Goal: Task Accomplishment & Management: Manage account settings

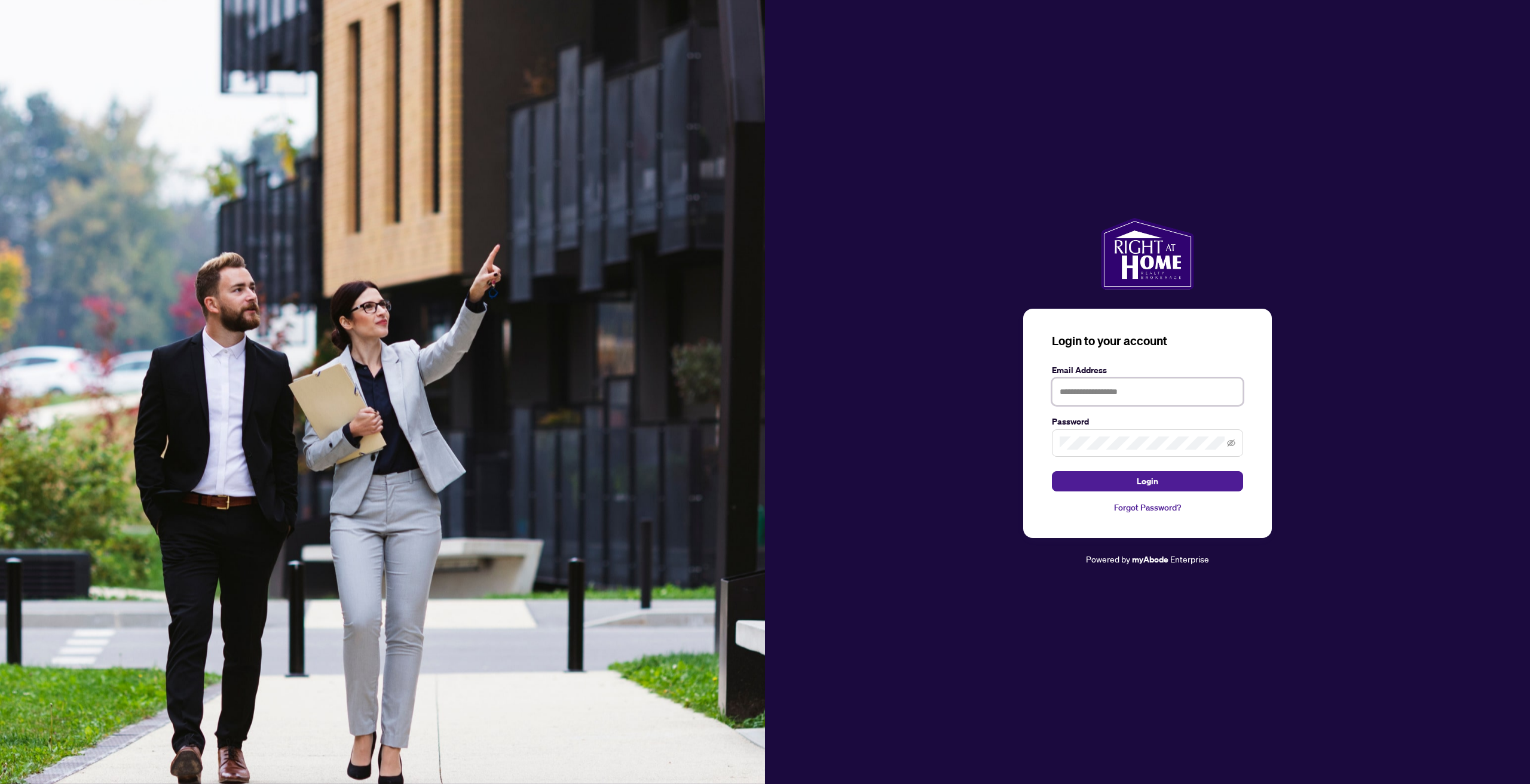
click at [1089, 380] on input "text" at bounding box center [1147, 392] width 191 height 28
type input "**********"
click at [1052, 471] on button "Login" at bounding box center [1147, 481] width 191 height 20
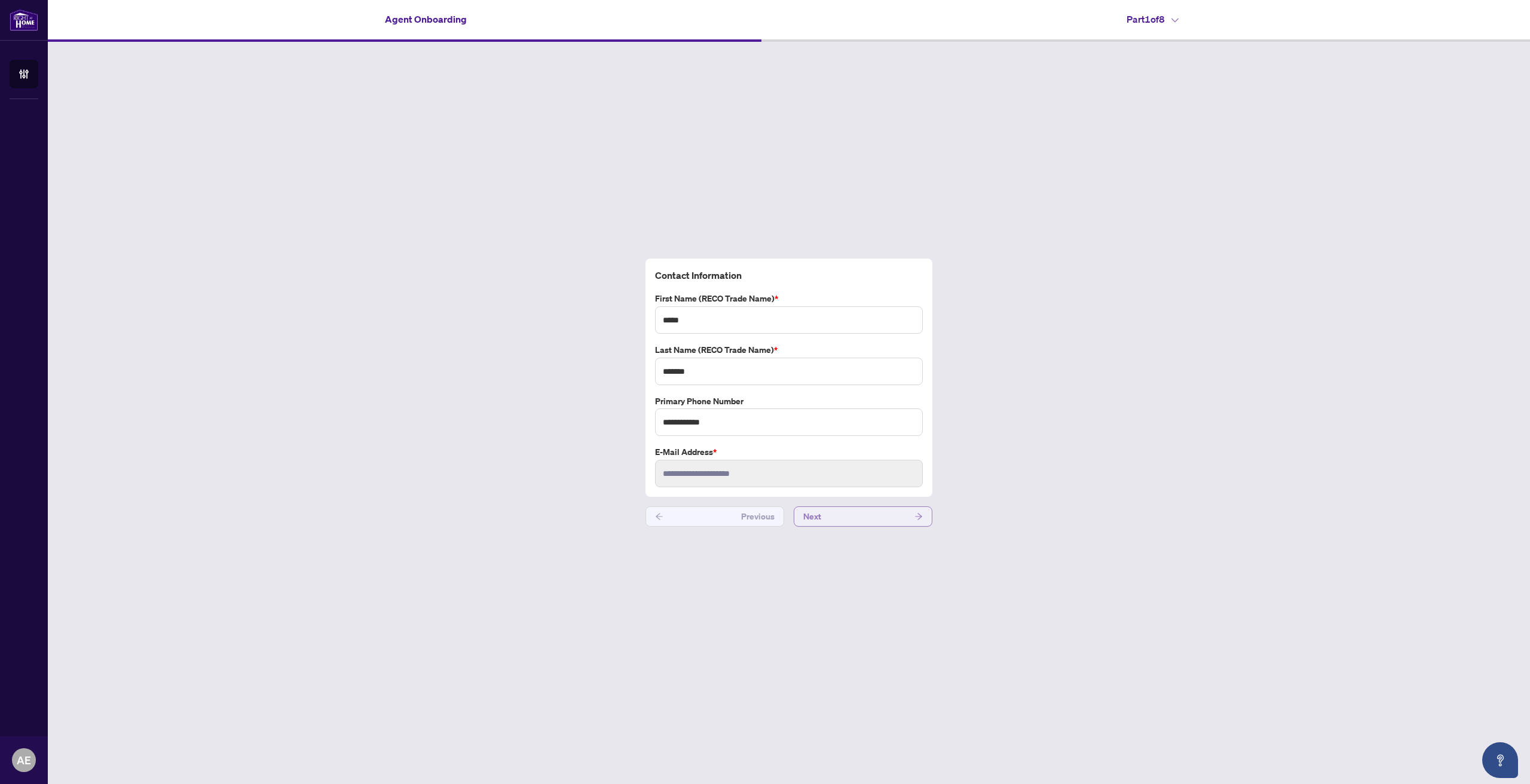
click at [871, 520] on button "Next" at bounding box center [863, 517] width 139 height 20
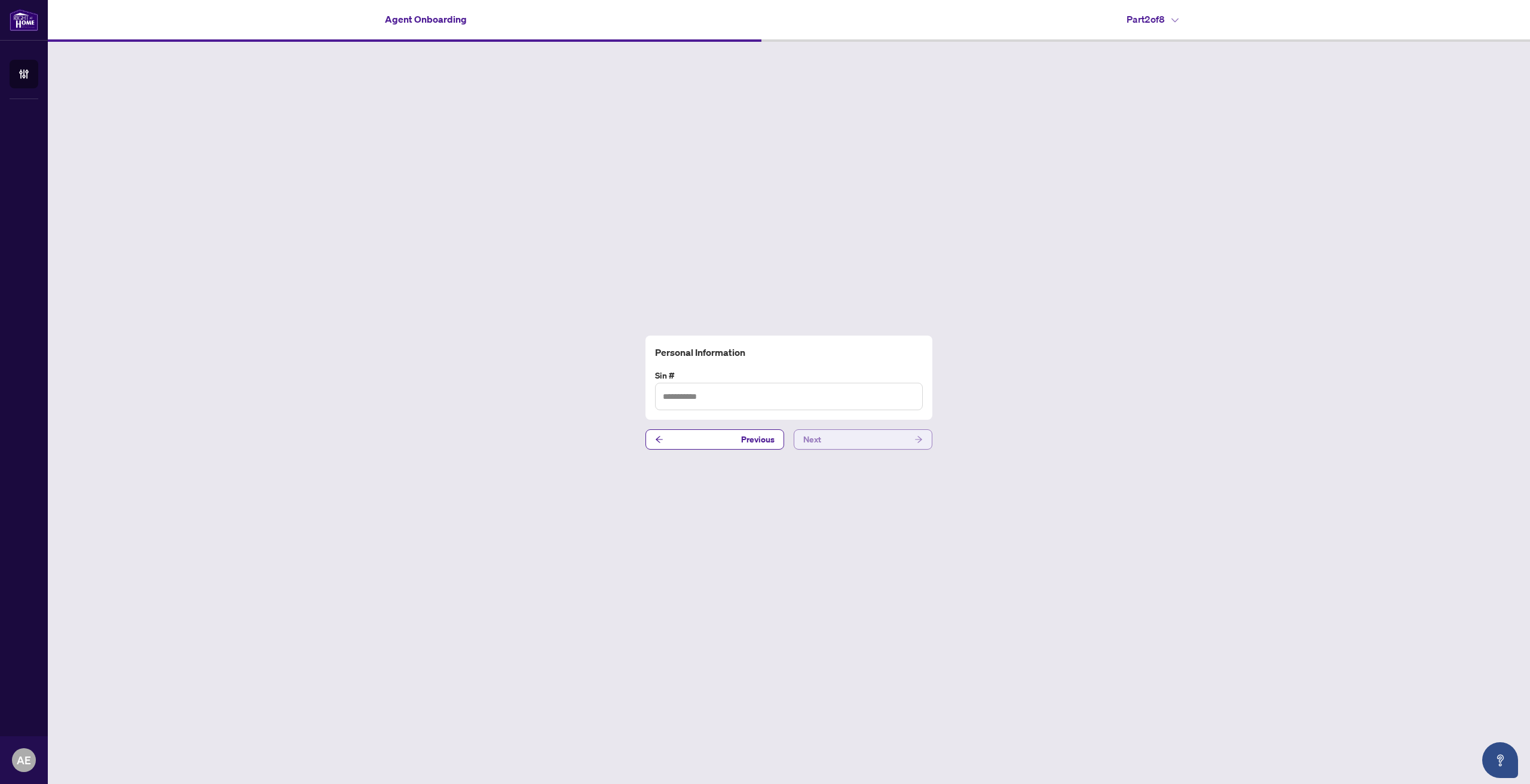
click at [866, 431] on button "Next" at bounding box center [863, 439] width 139 height 20
click at [863, 445] on button "Next" at bounding box center [863, 439] width 139 height 20
click at [851, 435] on button "Next" at bounding box center [863, 433] width 139 height 20
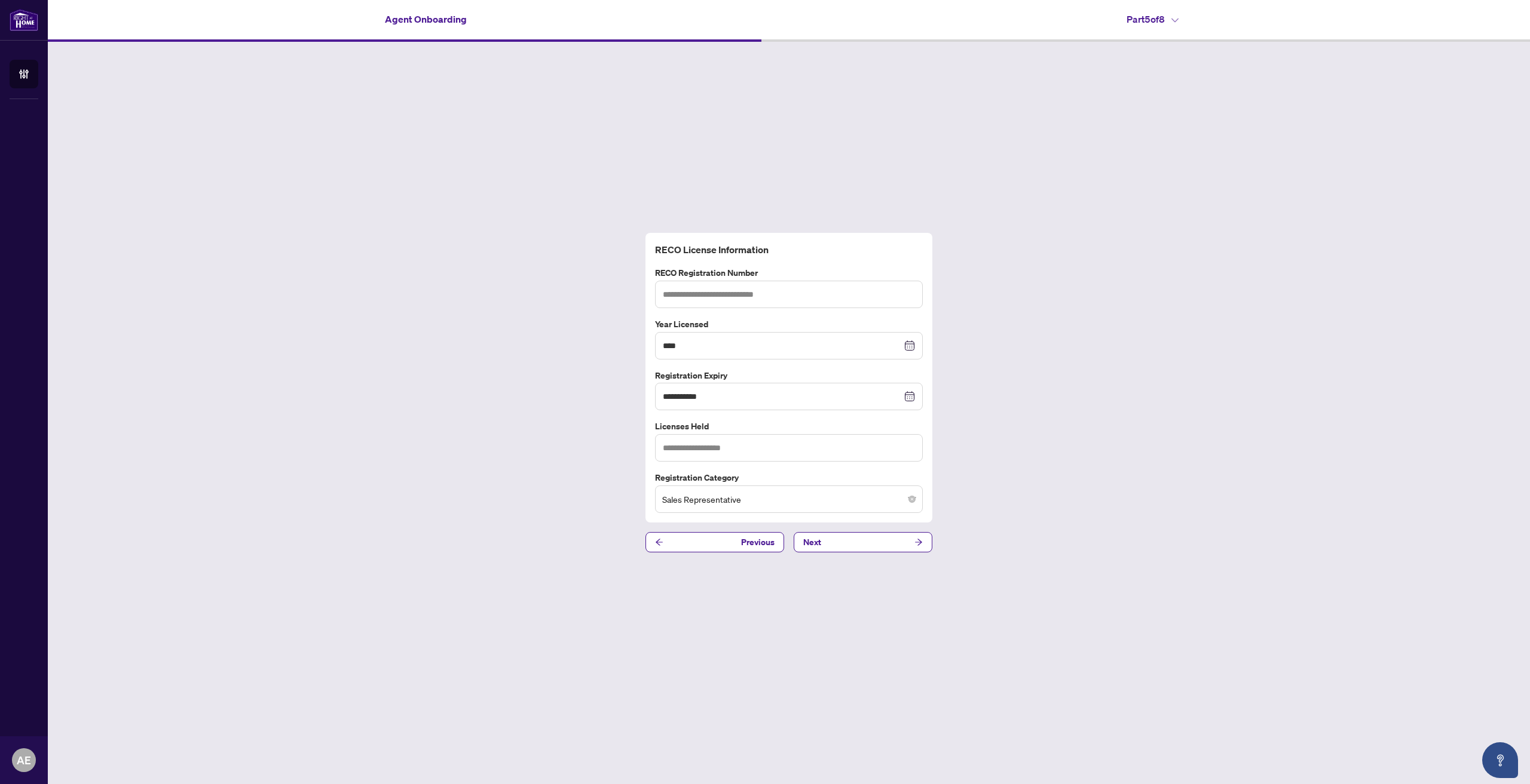
click at [801, 468] on div "**********" at bounding box center [788, 378] width 277 height 271
click at [803, 453] on input "text" at bounding box center [788, 448] width 268 height 28
click at [796, 297] on input "text" at bounding box center [788, 295] width 268 height 28
type input "*******"
click at [773, 452] on input "text" at bounding box center [788, 448] width 268 height 28
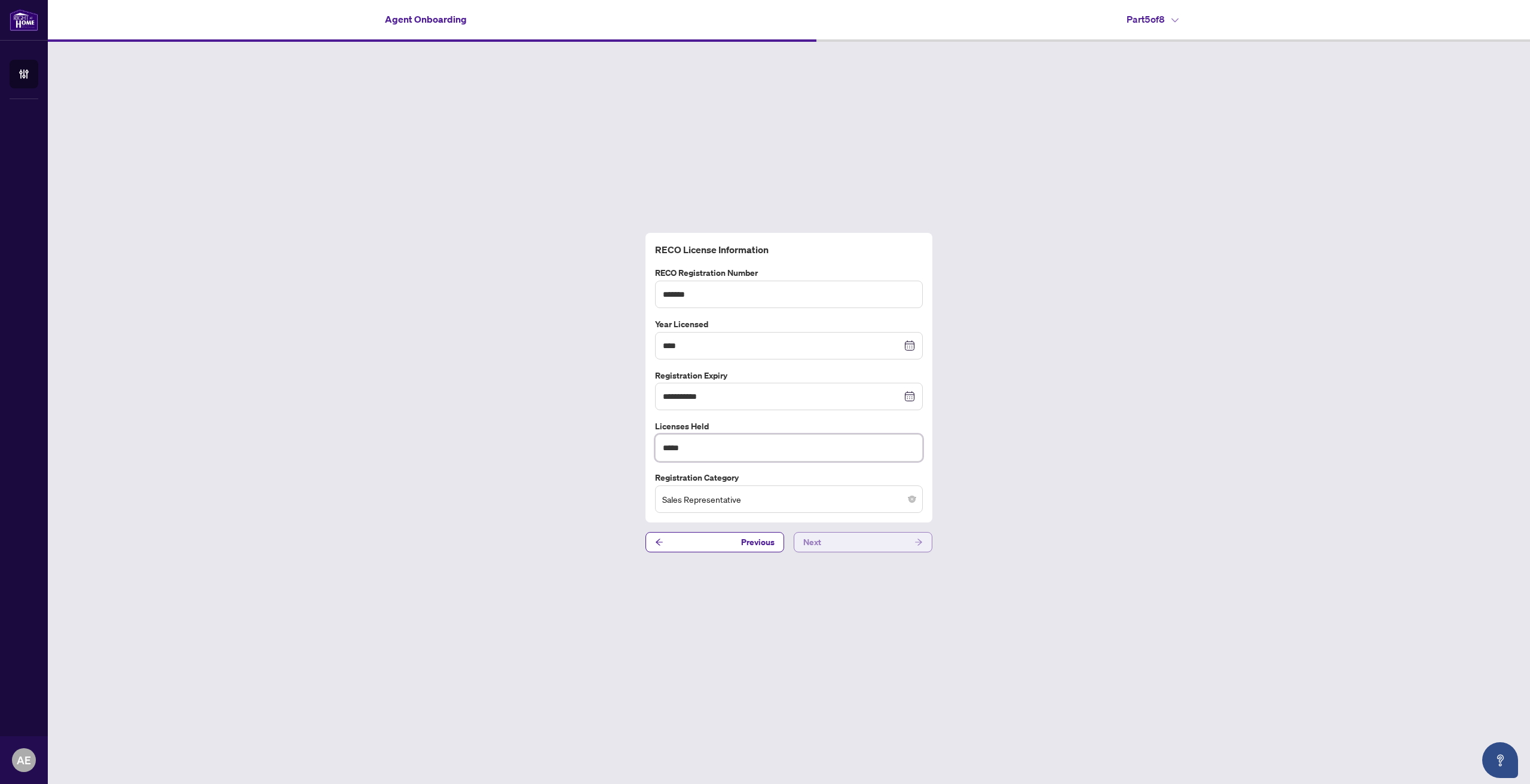
type input "****"
click at [871, 548] on button "Next" at bounding box center [863, 542] width 139 height 20
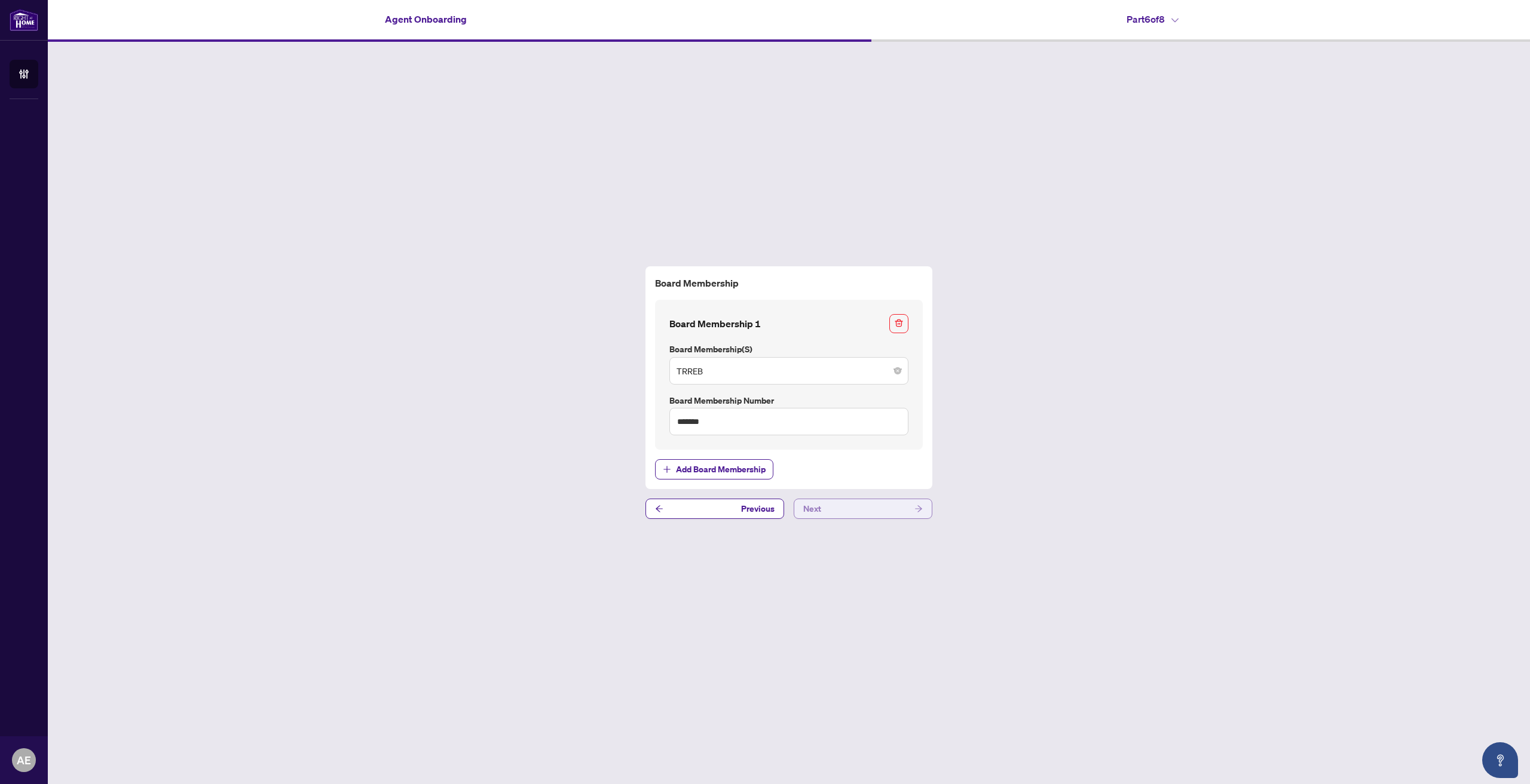
click at [851, 510] on button "Next" at bounding box center [863, 509] width 139 height 20
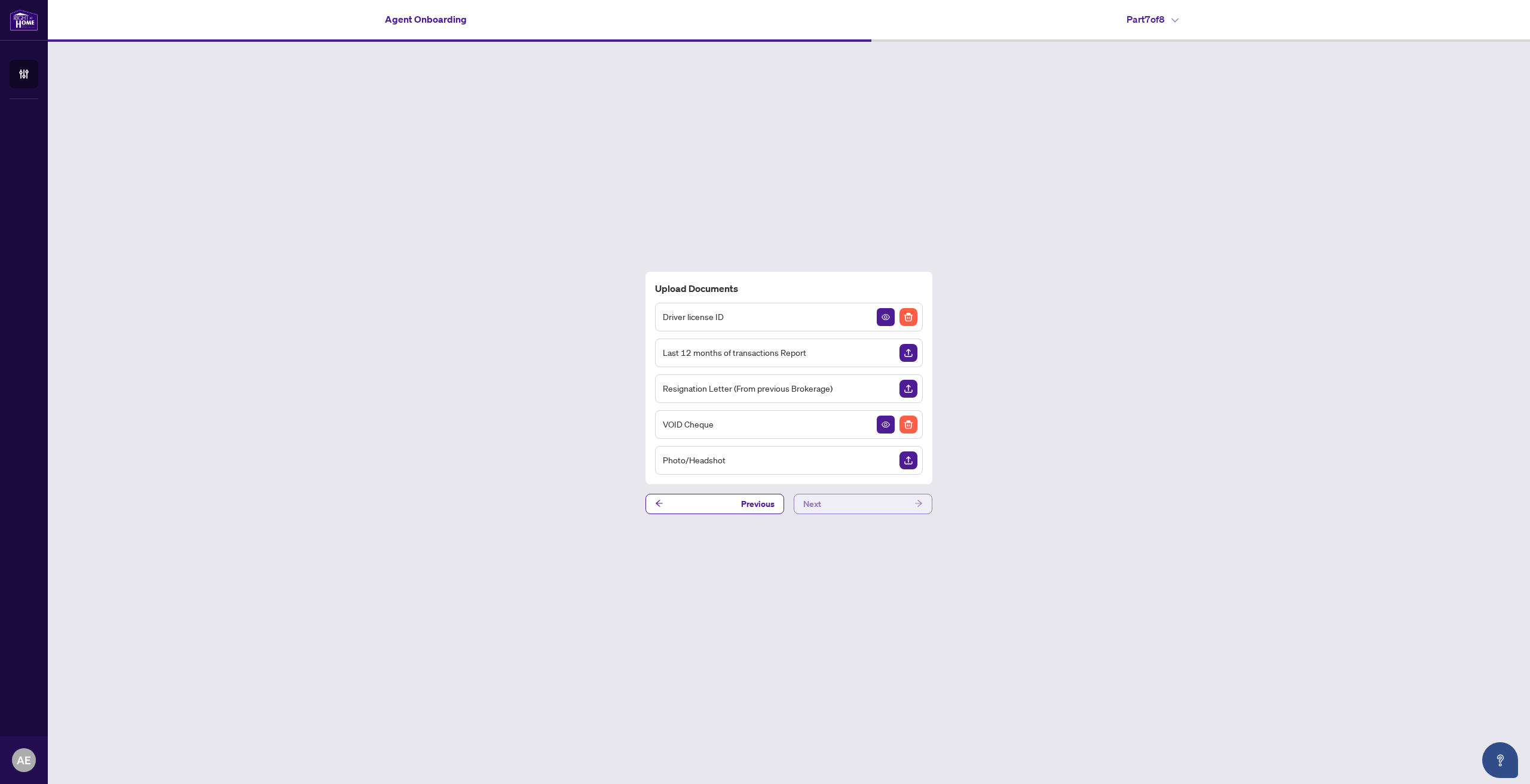
click at [841, 502] on button "Next" at bounding box center [863, 504] width 139 height 20
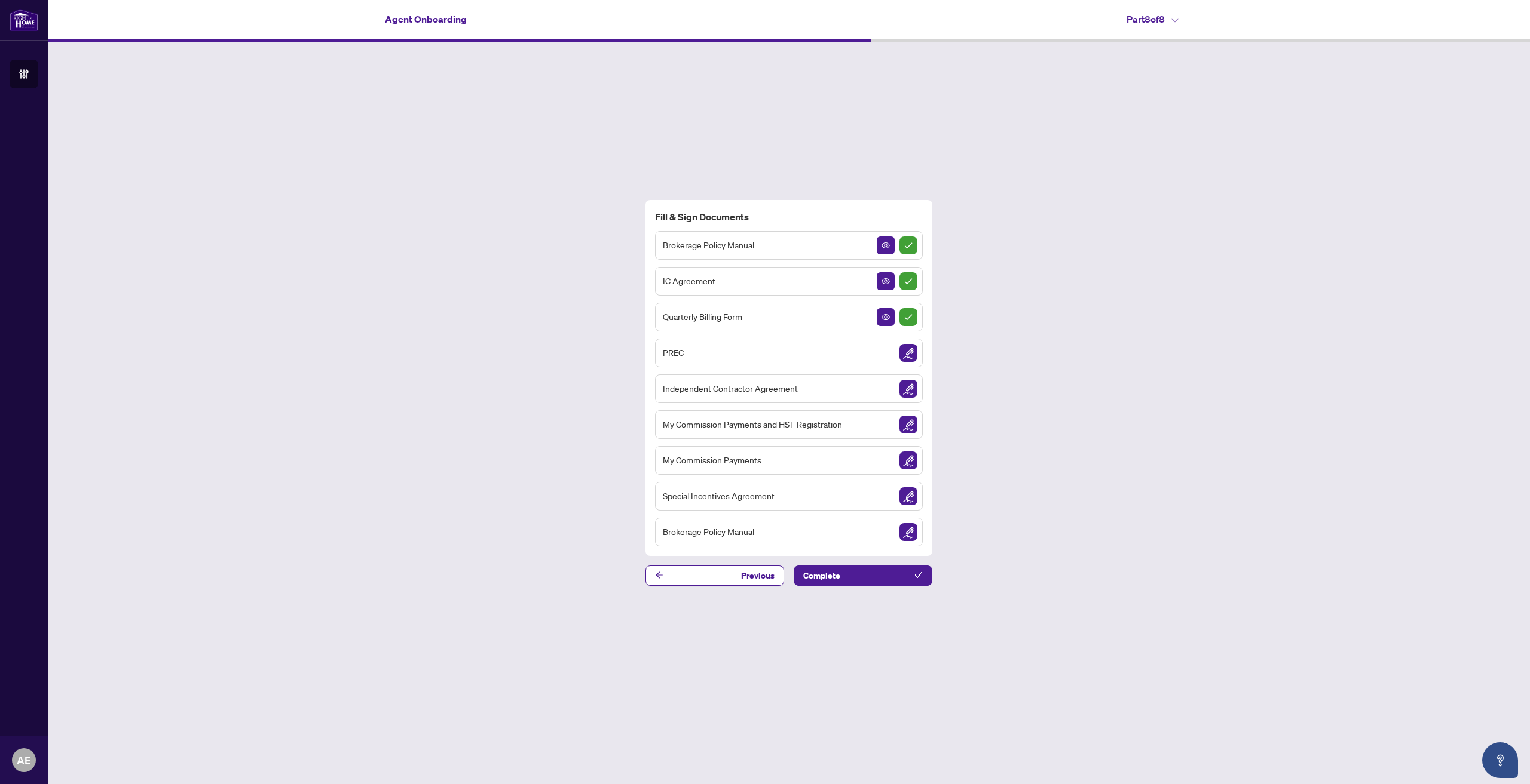
click at [912, 391] on img "Sign Document" at bounding box center [908, 389] width 18 height 18
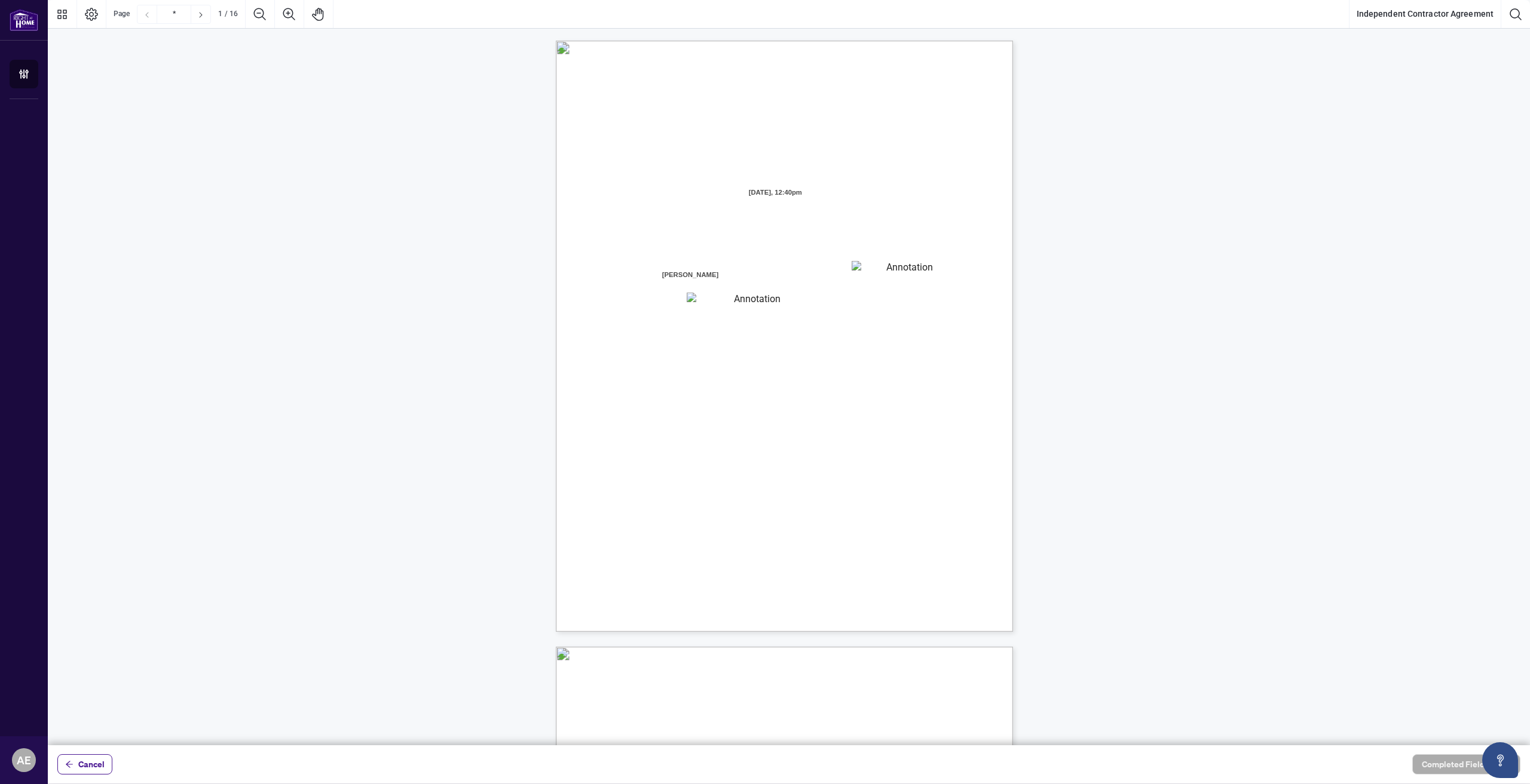
click at [912, 274] on textarea "01K2N8J2K9V0CNN3QD7ZAQM3NS" at bounding box center [904, 270] width 106 height 18
type textarea "*******"
type textarea "*********"
drag, startPoint x: 671, startPoint y: 336, endPoint x: 857, endPoint y: 367, distance: 188.6
click at [841, 41] on span "WHEREAS [PERSON_NAME] is registered as a real estate brokerage and licensed thr…" at bounding box center [841, 41] width 0 height 0
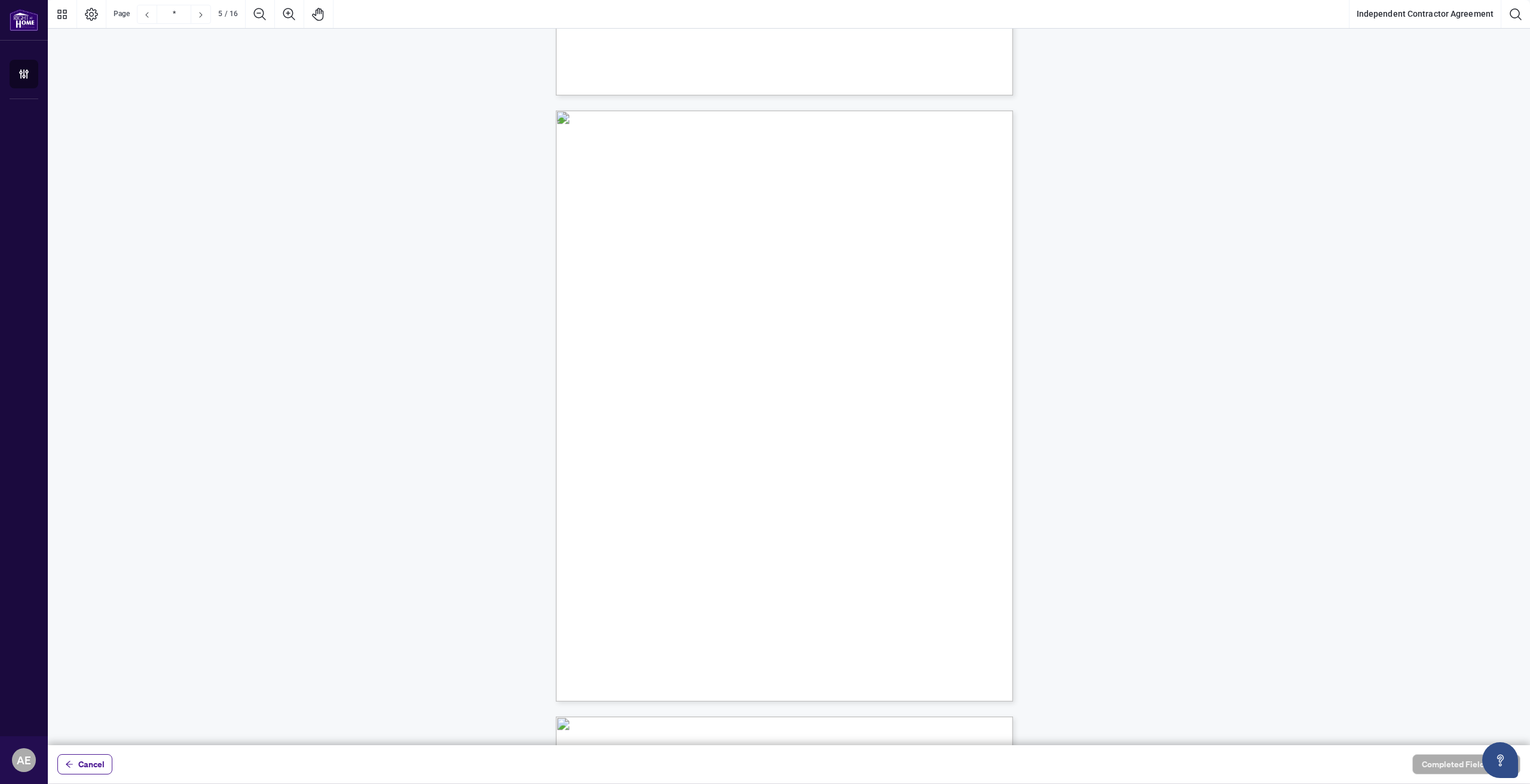
scroll to position [2748, 0]
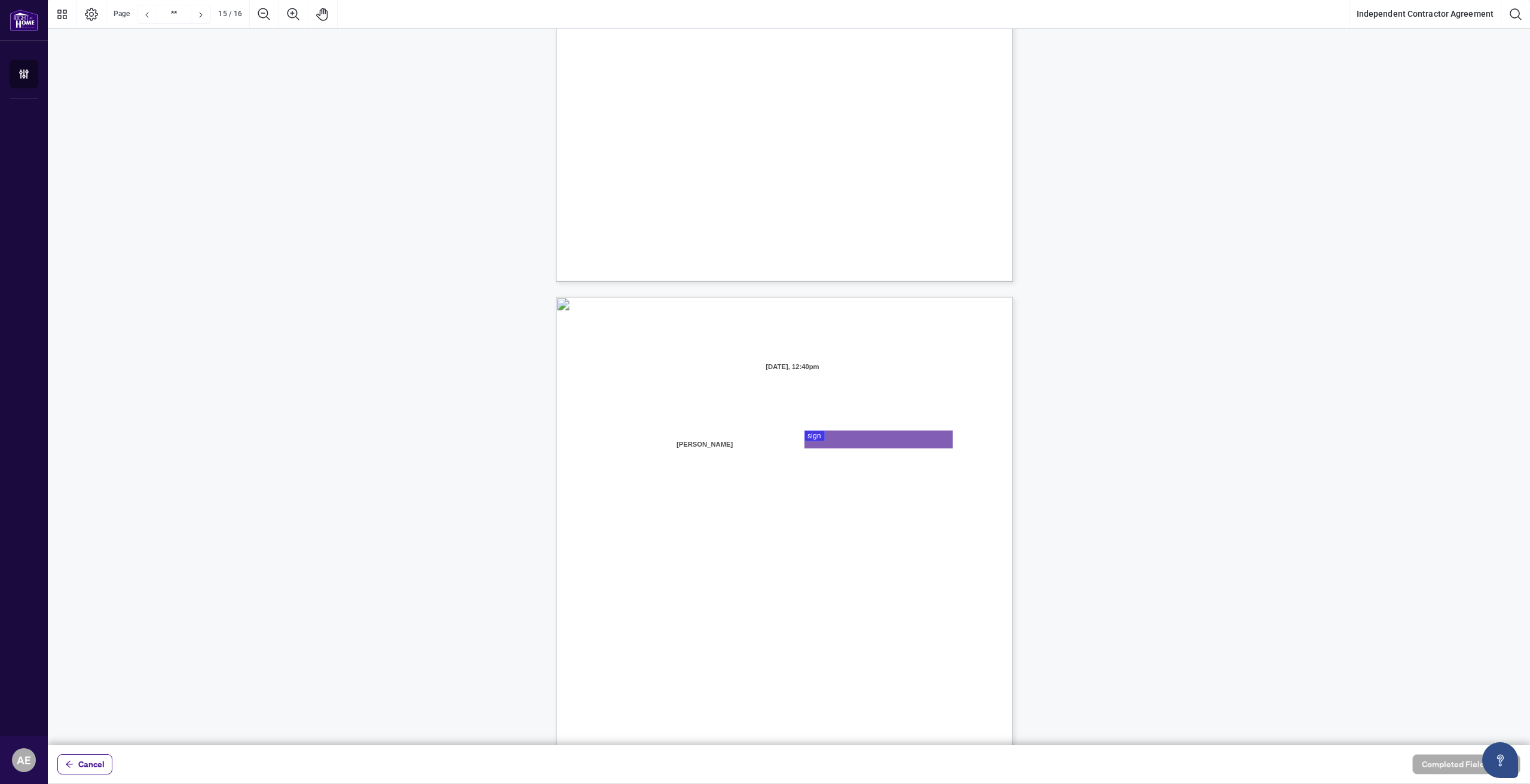
type input "**"
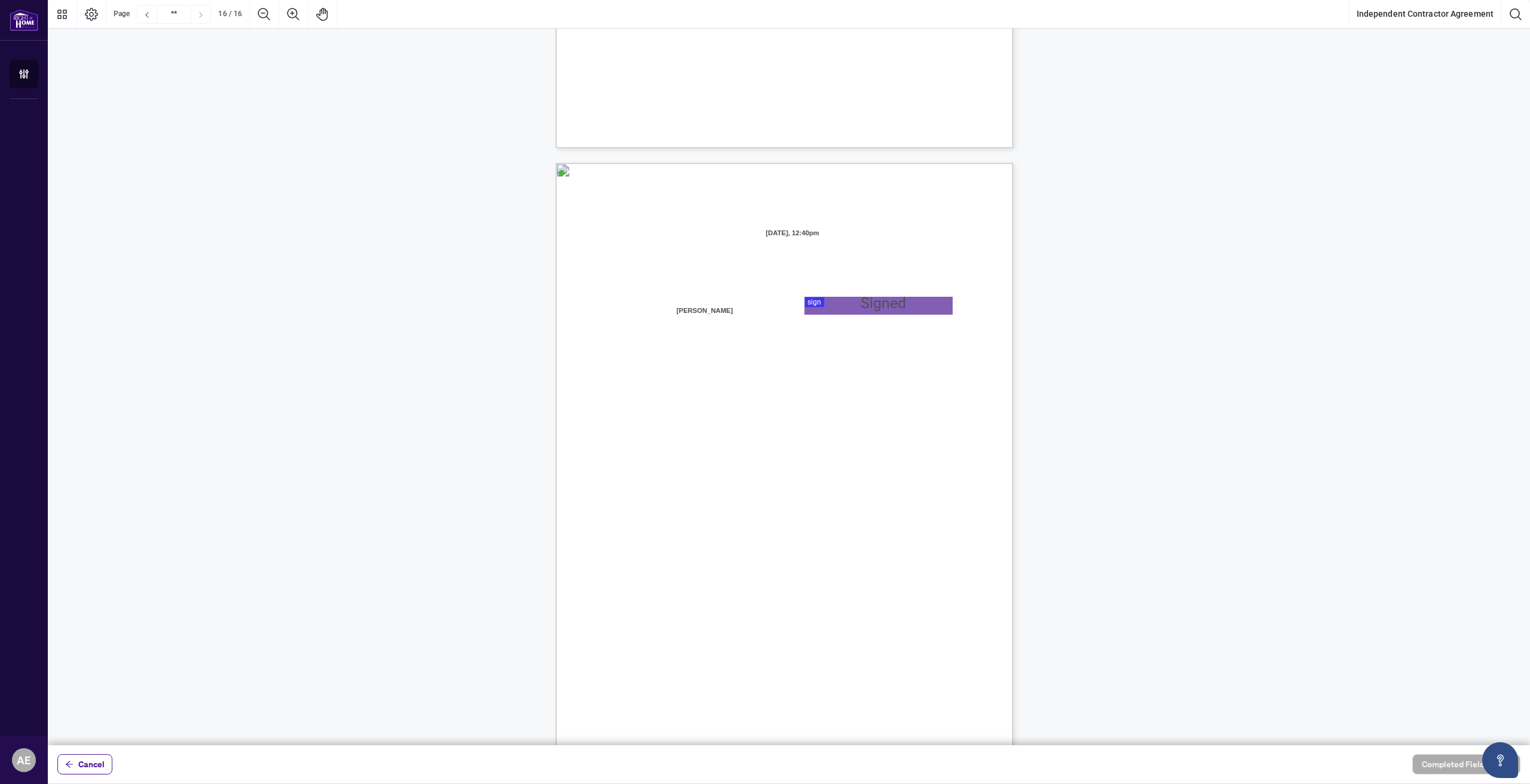
scroll to position [8964, 0]
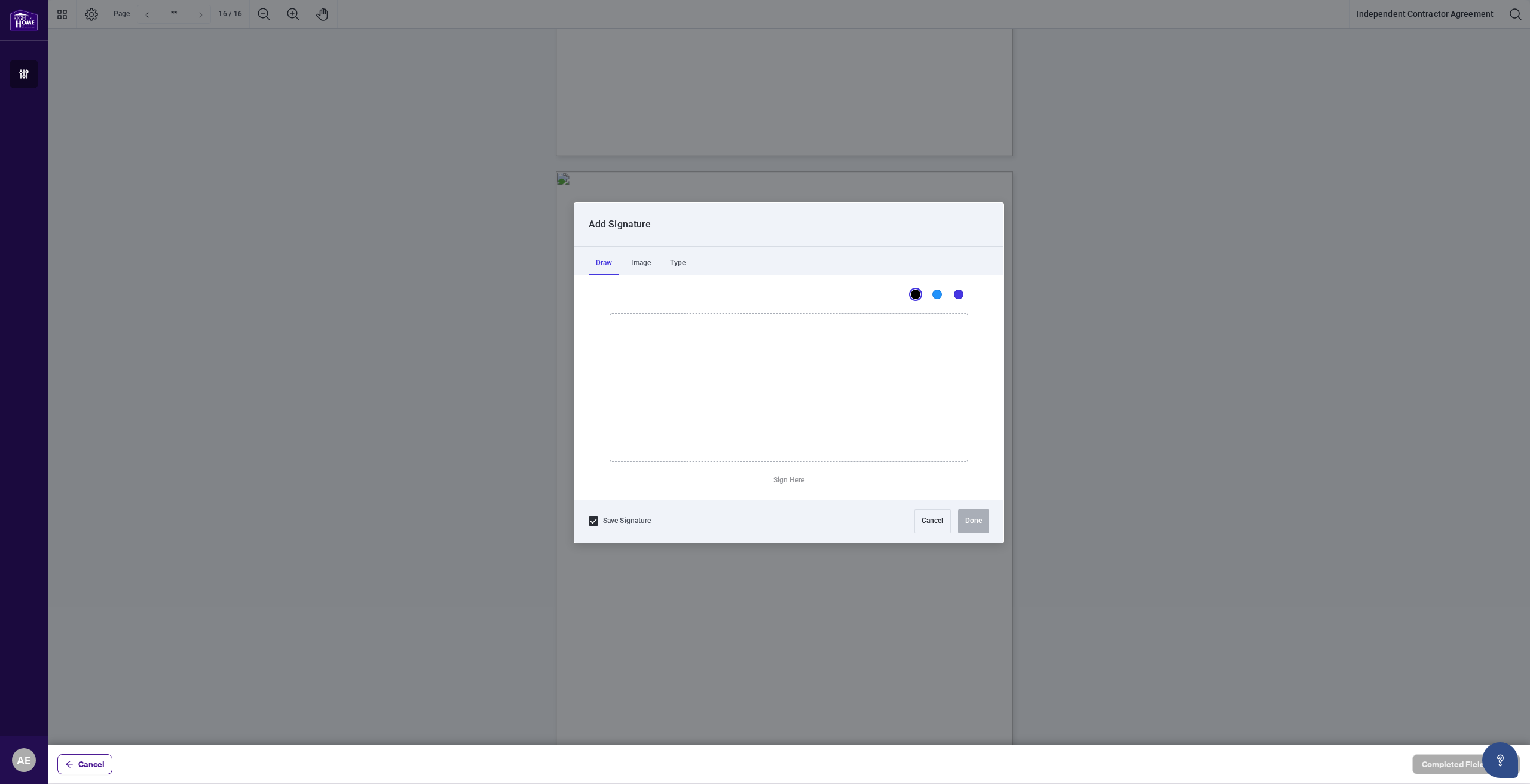
click at [859, 314] on div at bounding box center [789, 372] width 1482 height 745
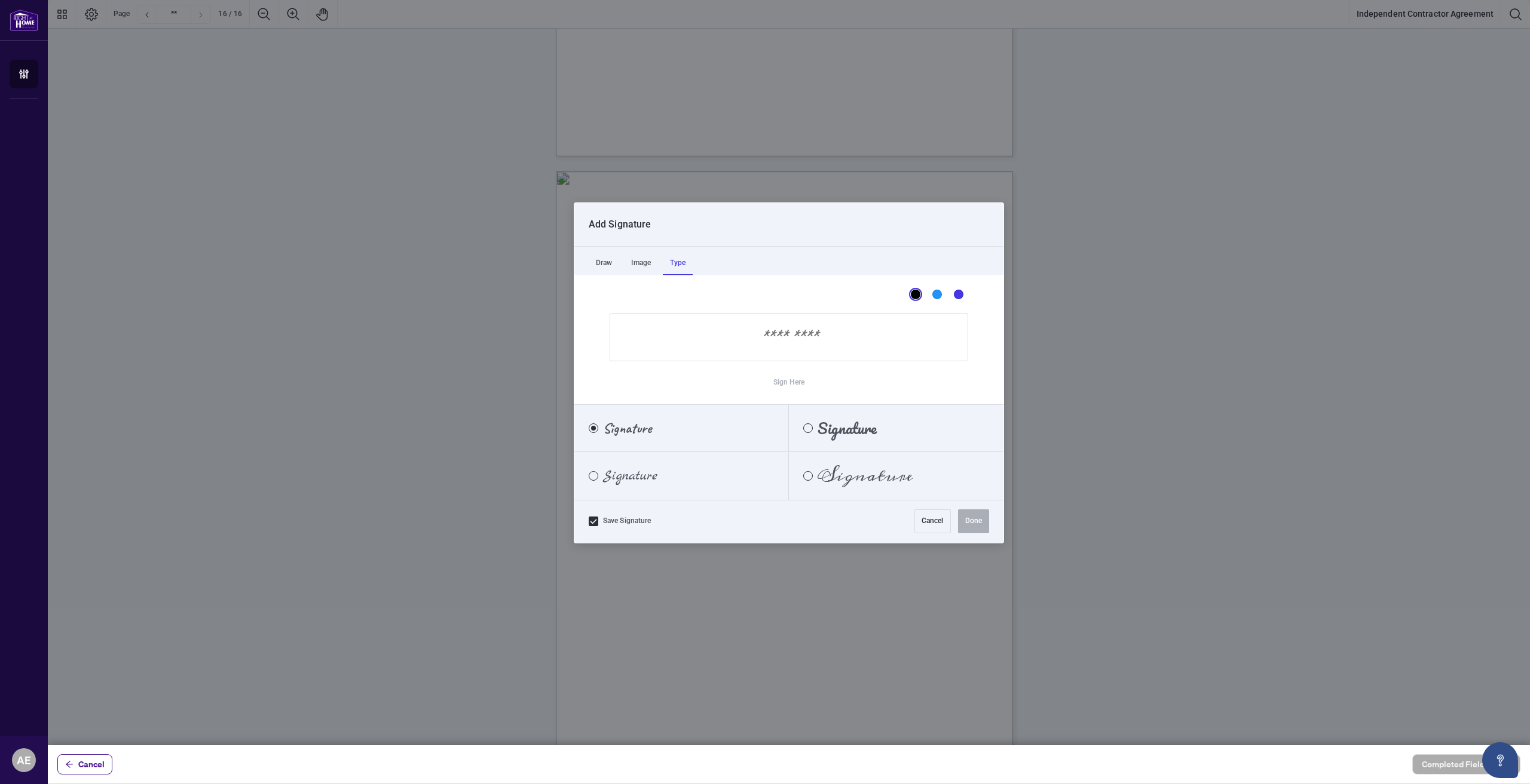
click at [672, 264] on div "Type" at bounding box center [677, 263] width 30 height 24
click at [832, 481] on span "Signature" at bounding box center [865, 475] width 95 height 13
click at [769, 345] on input "Sign Here" at bounding box center [788, 337] width 358 height 48
type input "*"
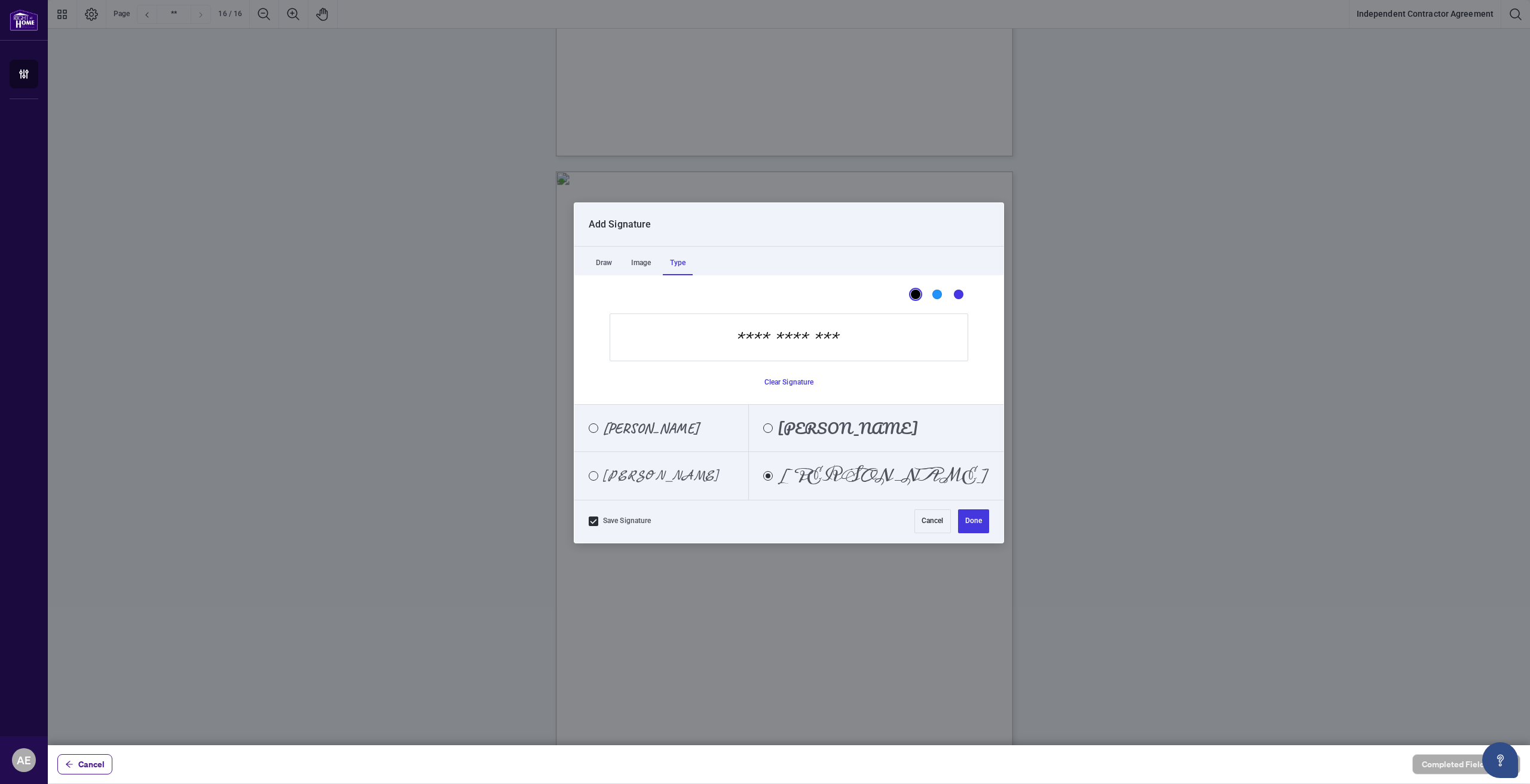
type input "**********"
click at [640, 481] on span "[PERSON_NAME]" at bounding box center [660, 475] width 116 height 13
click at [981, 525] on button "Done" at bounding box center [973, 521] width 31 height 24
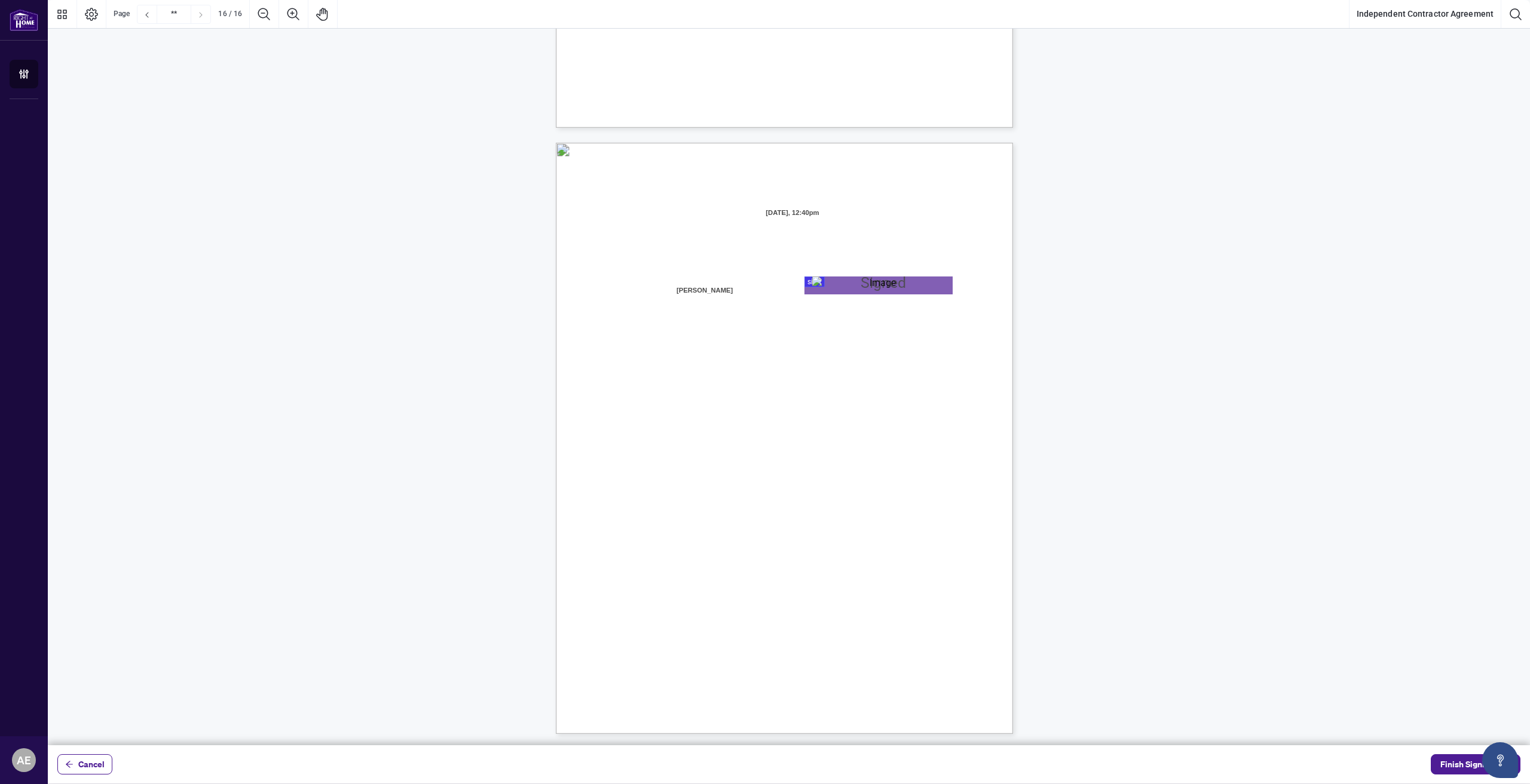
scroll to position [8993, 0]
click at [1437, 754] on div "Cancel Finish Signing" at bounding box center [789, 764] width 1482 height 38
click at [1460, 768] on span "Finish Signing" at bounding box center [1466, 764] width 54 height 19
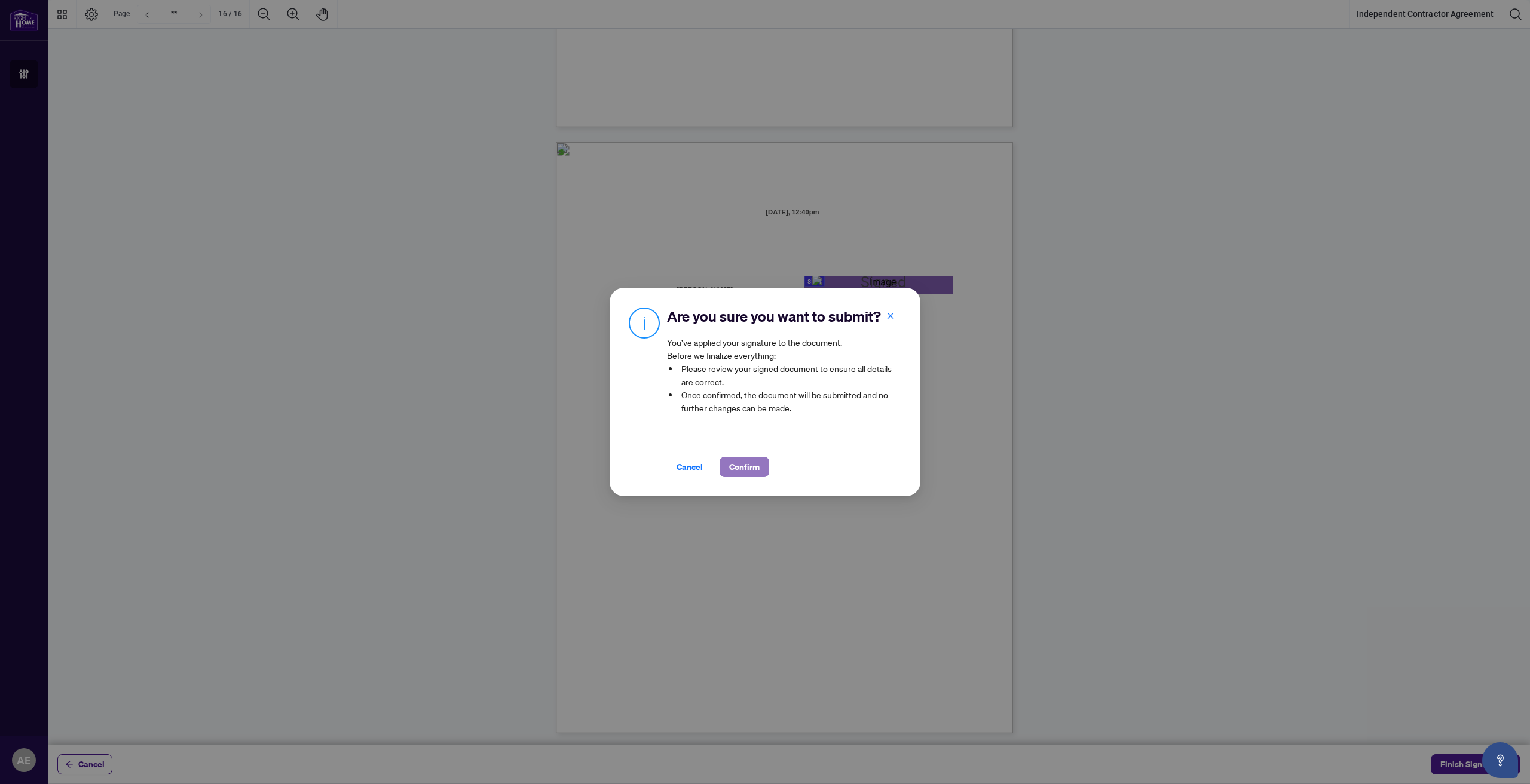
click at [745, 477] on span "Confirm" at bounding box center [744, 467] width 30 height 19
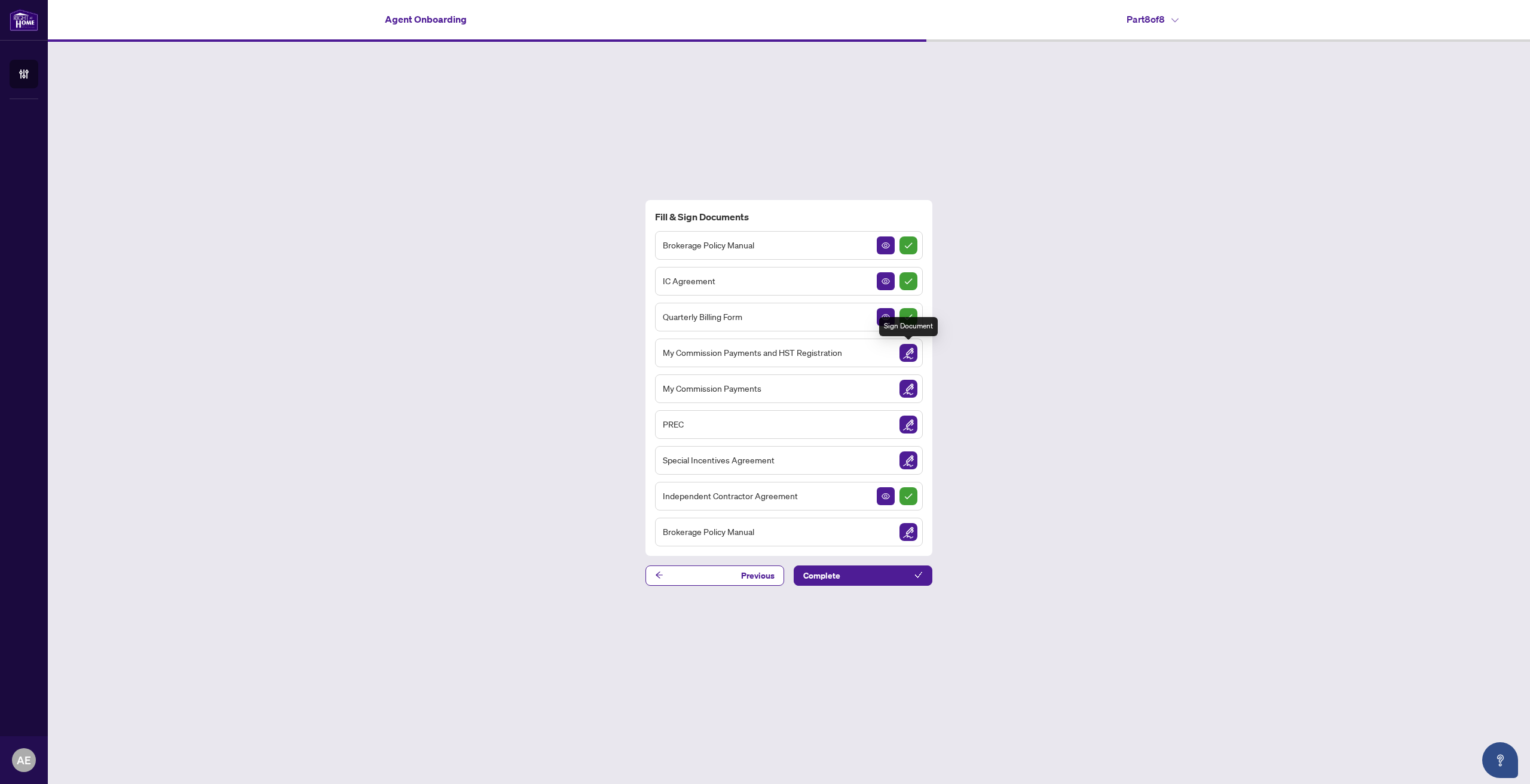
click at [912, 347] on img "Sign Document" at bounding box center [908, 353] width 18 height 18
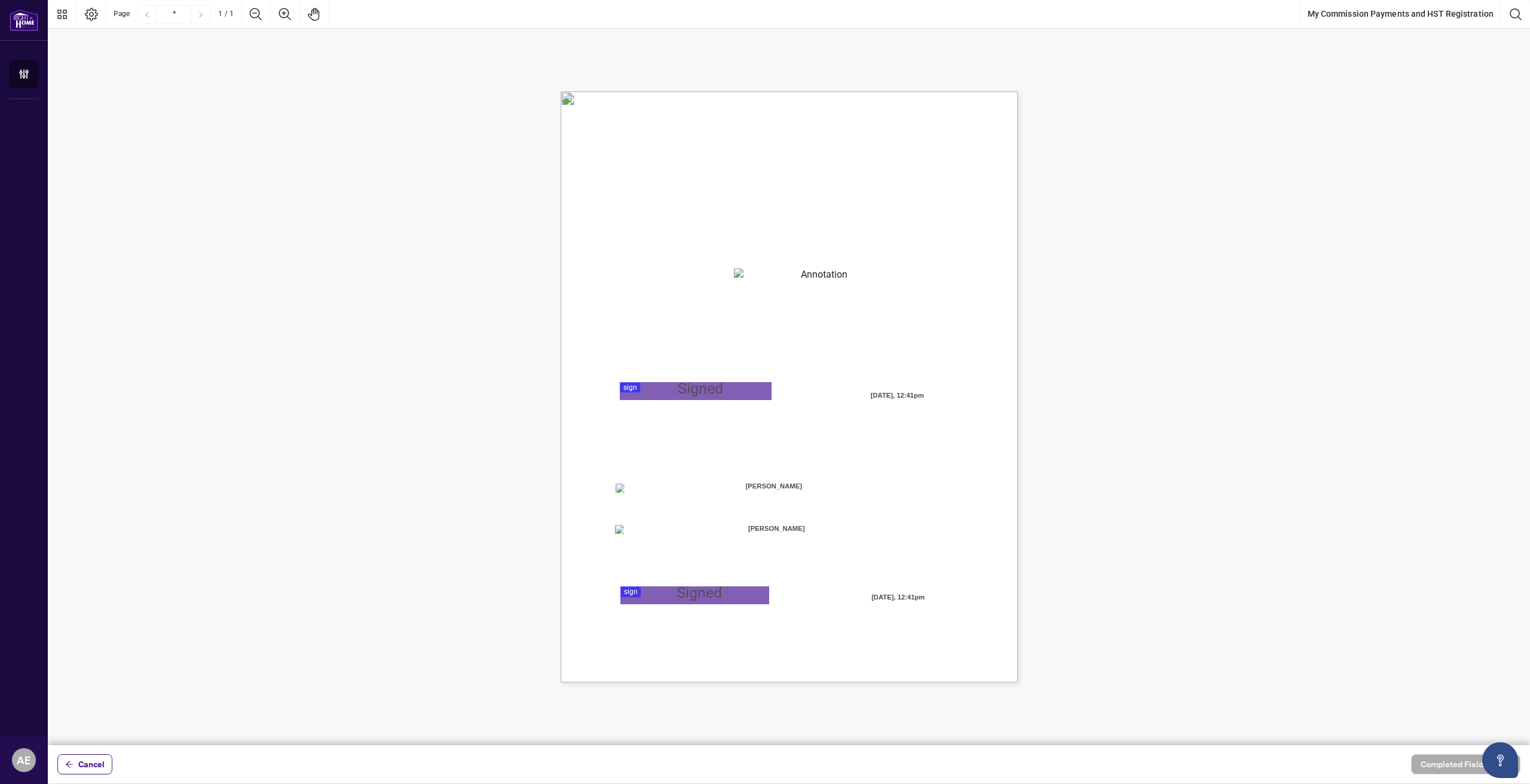
click at [764, 281] on textarea "01K2N8MKQDJBXE81ST9XY5E373" at bounding box center [820, 277] width 172 height 18
click at [769, 277] on textarea "01K2N8MKQDJBXE81ST9XY5E373" at bounding box center [820, 277] width 172 height 18
type textarea "**********"
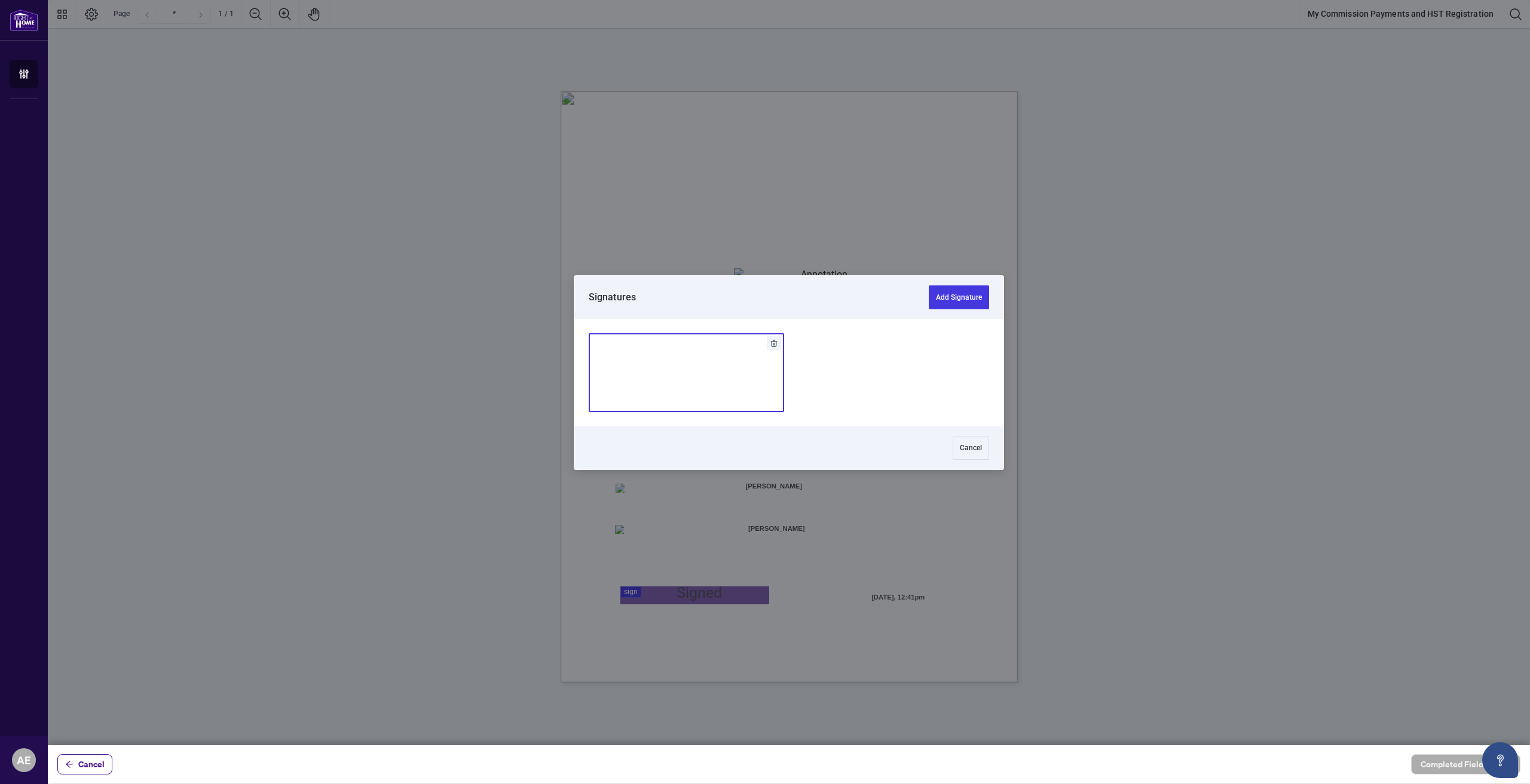
click at [672, 392] on div at bounding box center [789, 372] width 1482 height 745
click at [685, 378] on img "Add Signature" at bounding box center [686, 372] width 36 height 13
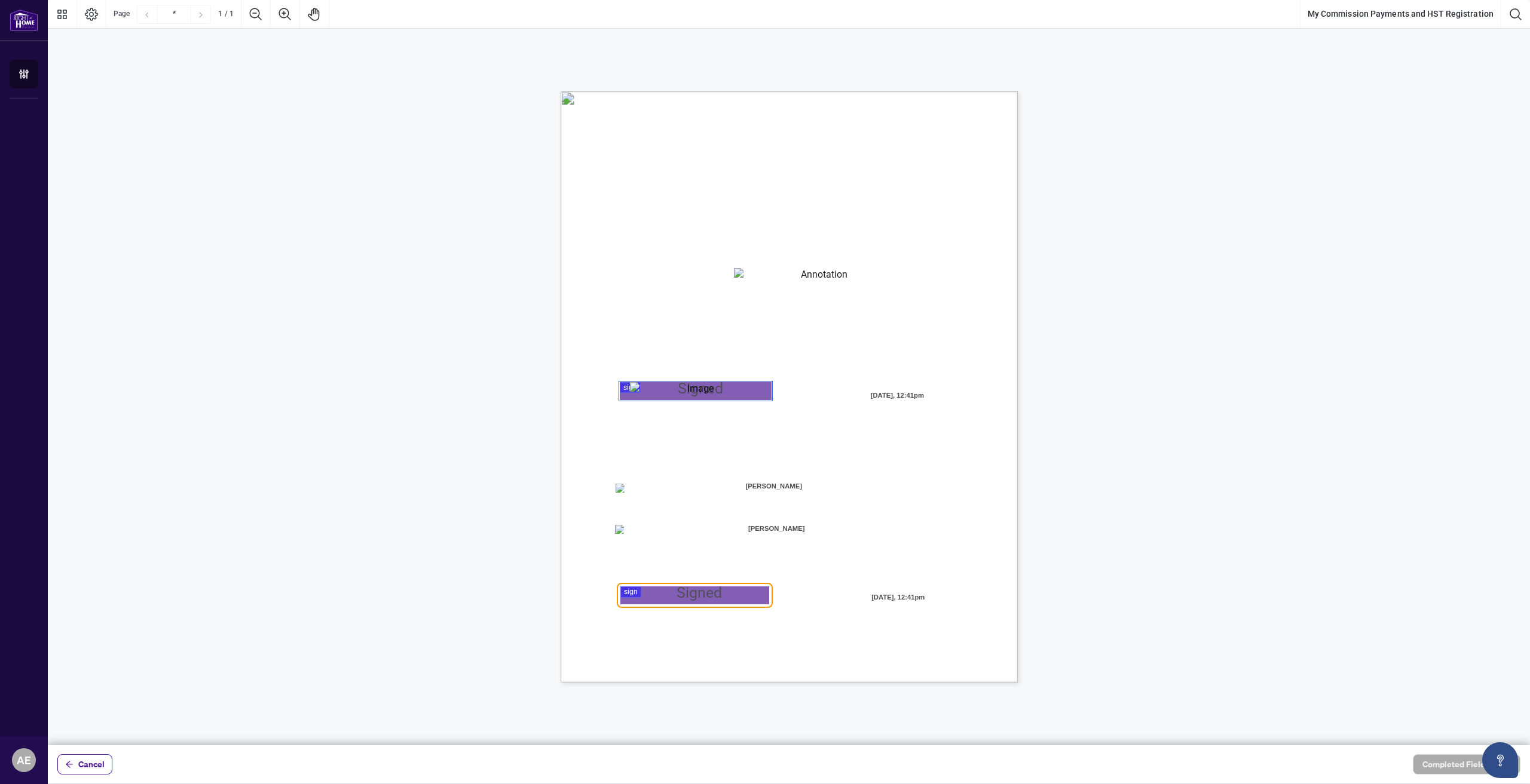
click at [624, 492] on div "MY COMMISSION PAYMENTS AND HST REGISTRATION For Right at Home Realty to pay out…" at bounding box center [789, 387] width 457 height 591
click at [725, 489] on span "[PERSON_NAME]" at bounding box center [773, 486] width 154 height 18
click at [732, 478] on span "[PERSON_NAME]" at bounding box center [773, 486] width 154 height 18
click at [628, 477] on div "MY COMMISSION PAYMENTS AND HST REGISTRATION For Right at Home Realty to pay out…" at bounding box center [789, 387] width 457 height 591
click at [705, 601] on div at bounding box center [789, 372] width 1482 height 745
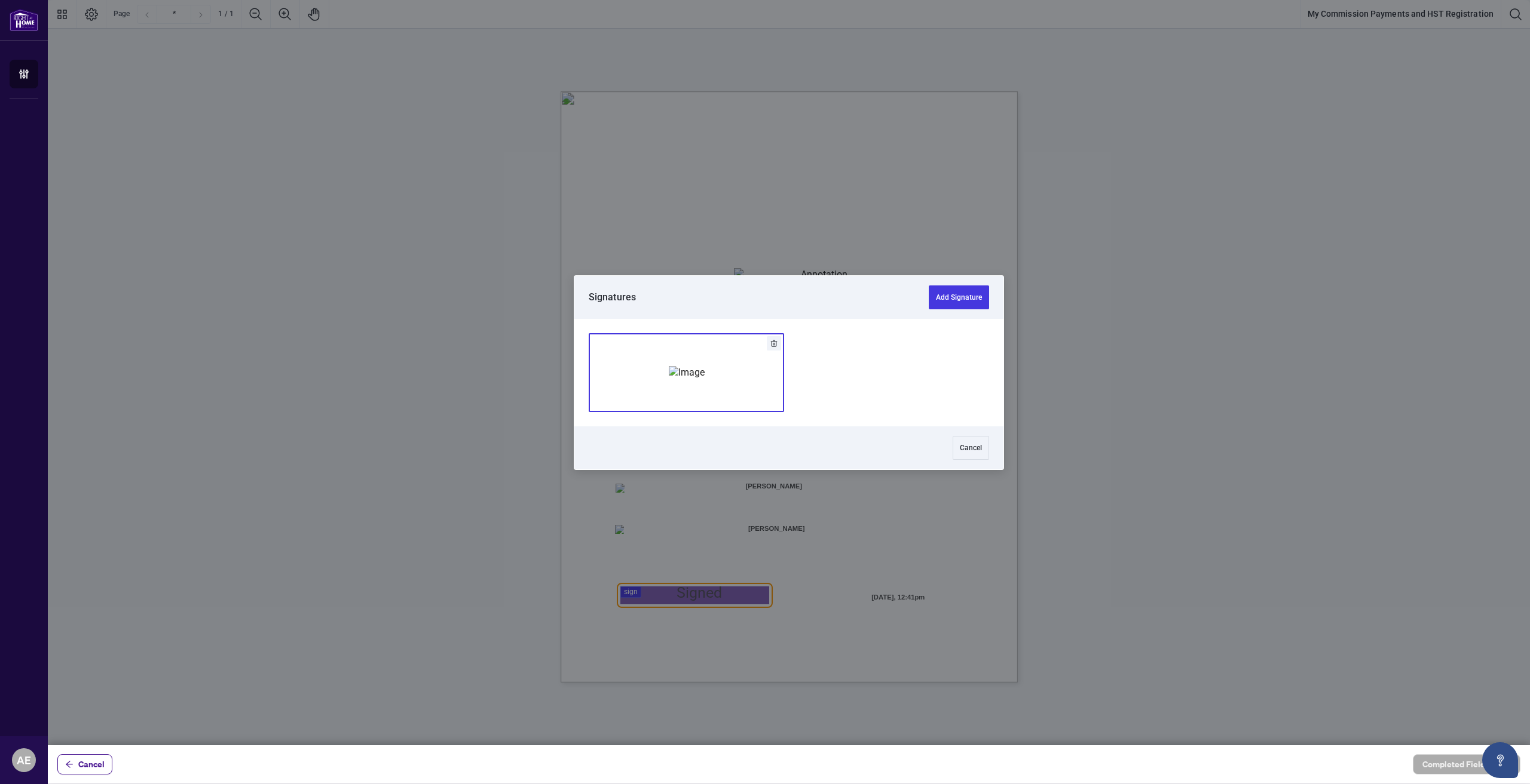
click at [700, 366] on img "Add Signature" at bounding box center [686, 372] width 36 height 13
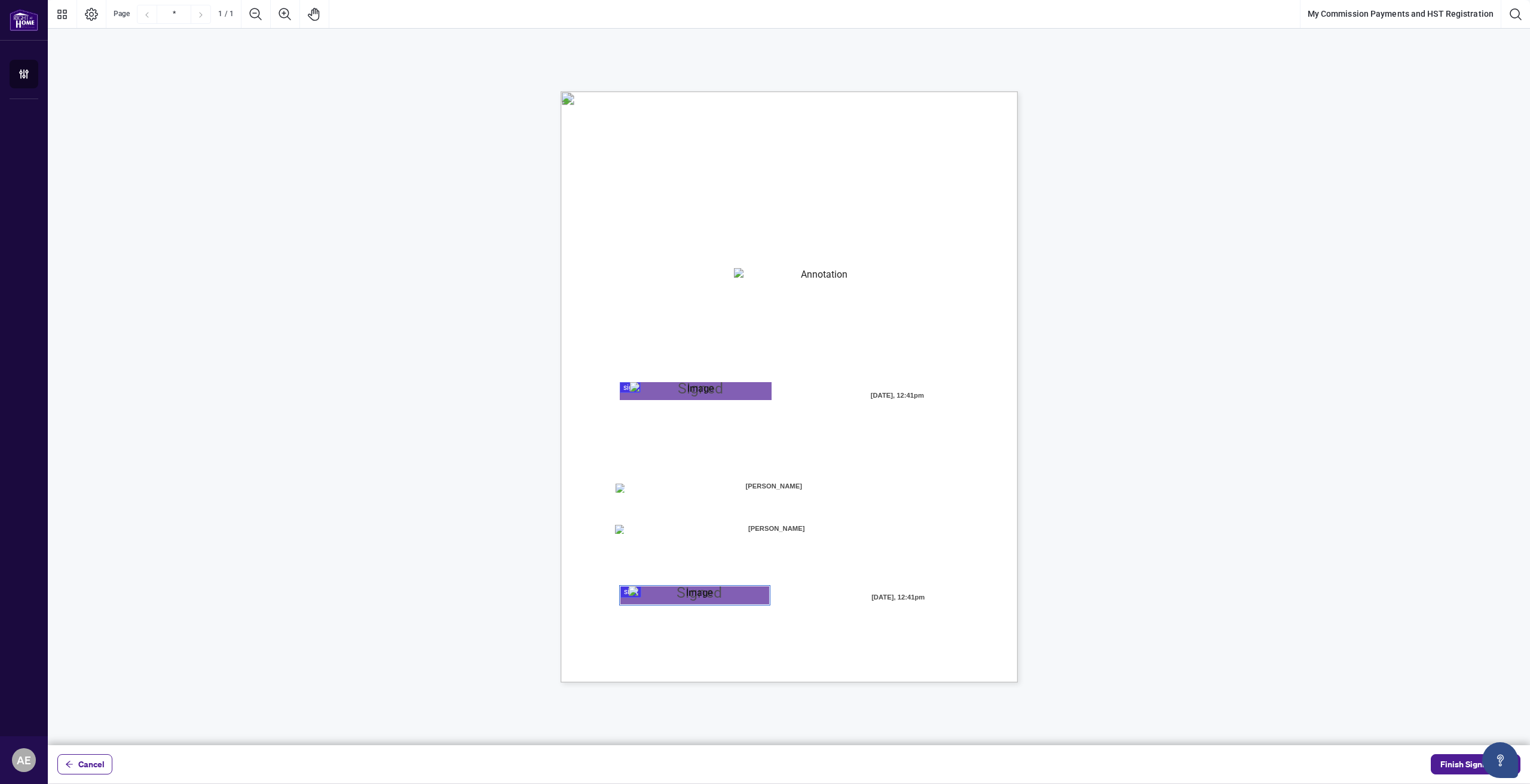
click at [662, 504] on span "Home Realty for Electronic Transfer (Direct Deposit) of my commission cheques." at bounding box center [743, 502] width 257 height 11
click at [620, 494] on div "MY COMMISSION PAYMENTS AND HST REGISTRATION For Right at Home Realty to pay out…" at bounding box center [846, 461] width 571 height 739
click at [668, 511] on div "MY COMMISSION PAYMENTS AND HST REGISTRATION For Right at Home Realty to pay out…" at bounding box center [846, 461] width 571 height 739
click at [1448, 767] on span "Finish Signing" at bounding box center [1466, 764] width 54 height 19
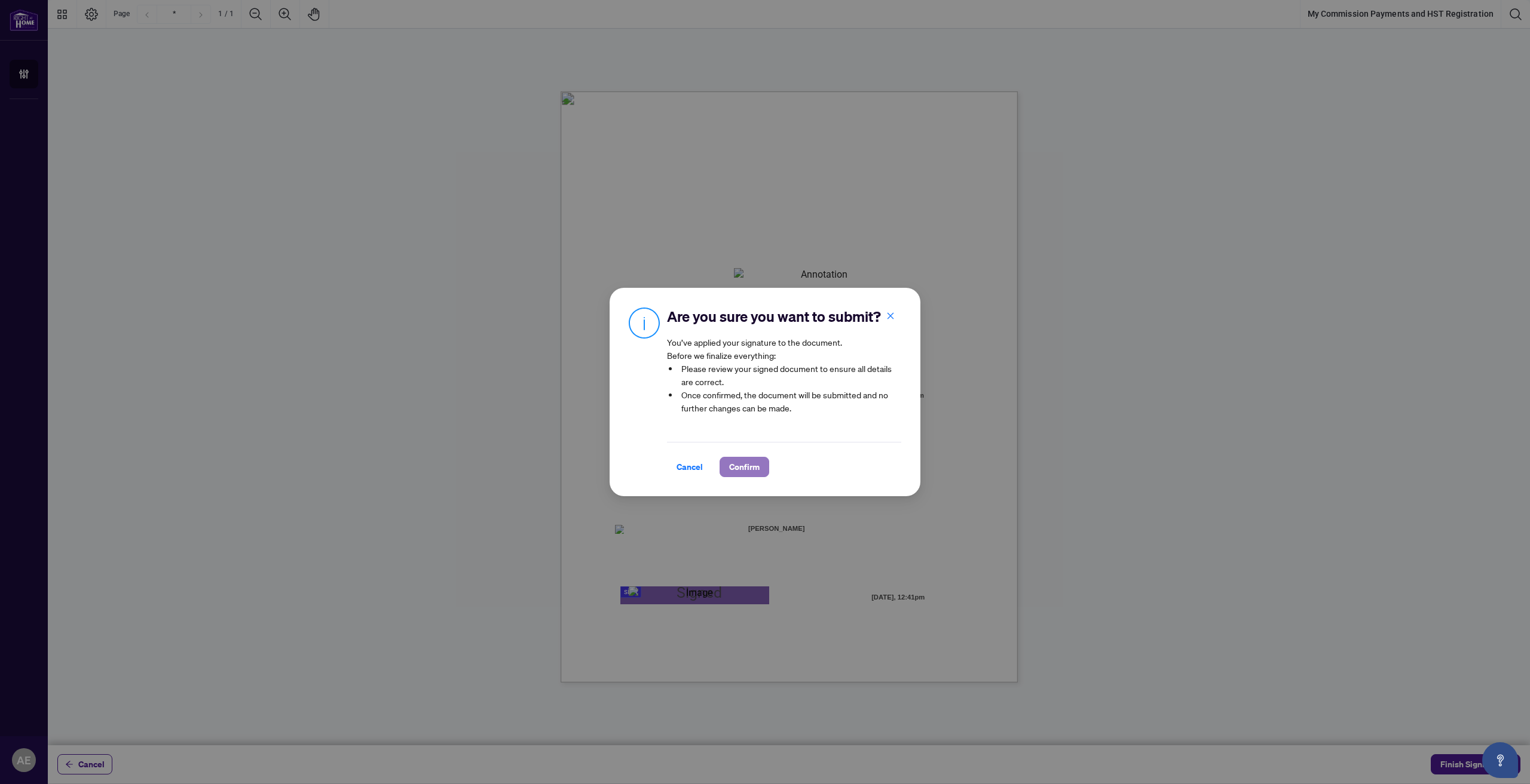
click at [742, 477] on span "Confirm" at bounding box center [744, 467] width 30 height 19
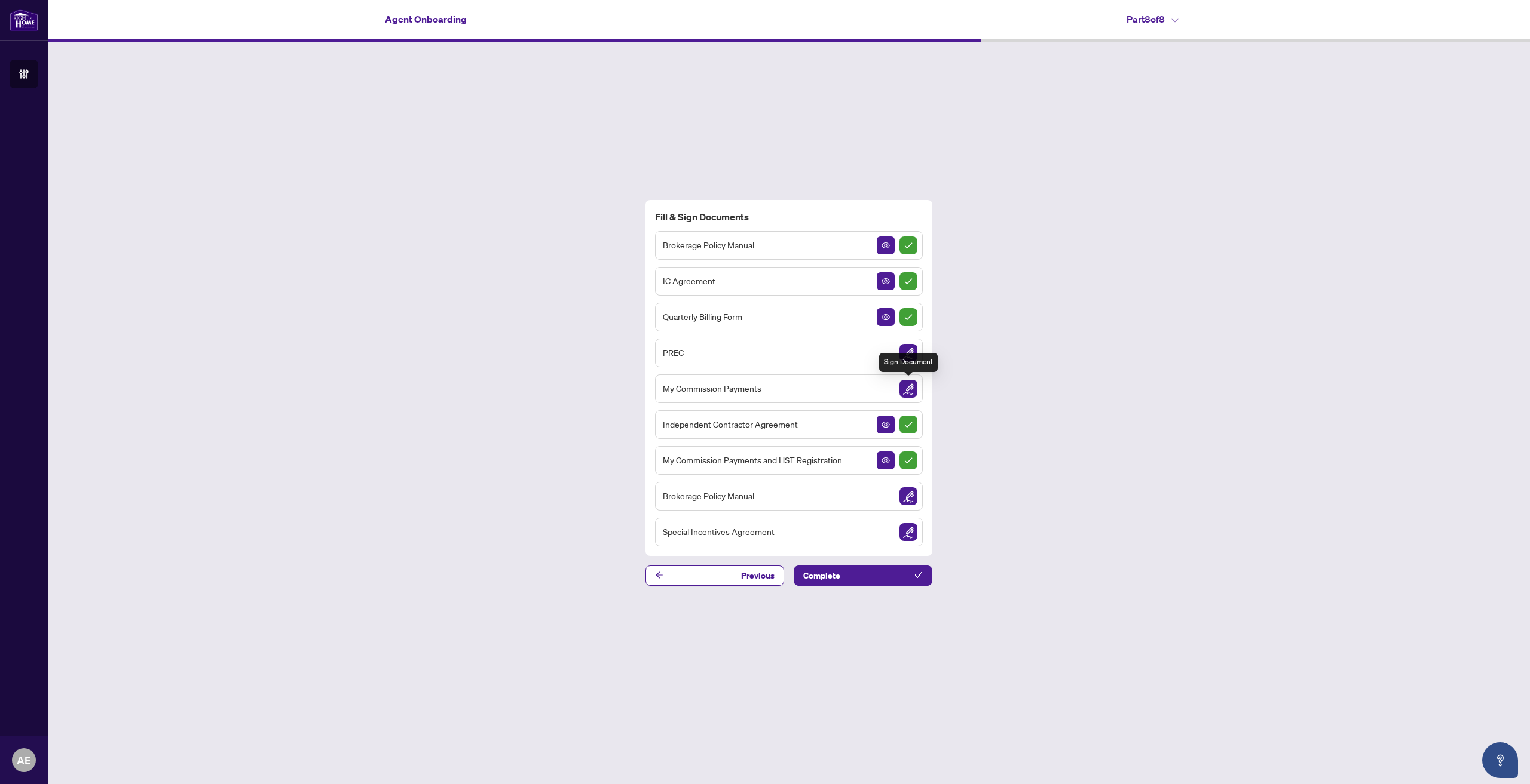
click at [912, 385] on img "Sign Document" at bounding box center [908, 389] width 18 height 18
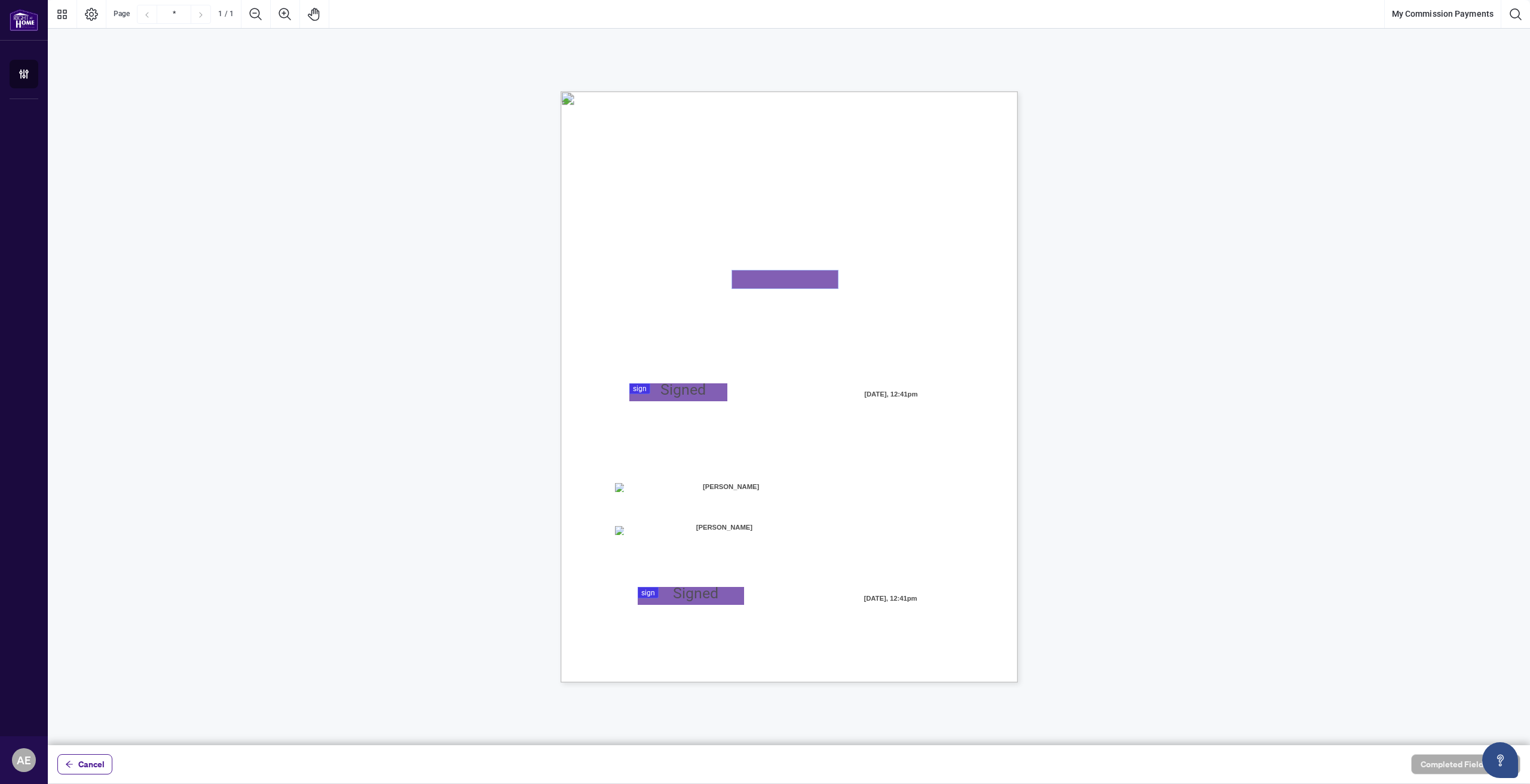
click at [779, 276] on textarea "01K2N5V9QTPKGCJ9SGFJN1EWNN" at bounding box center [785, 280] width 106 height 18
type textarea "**********"
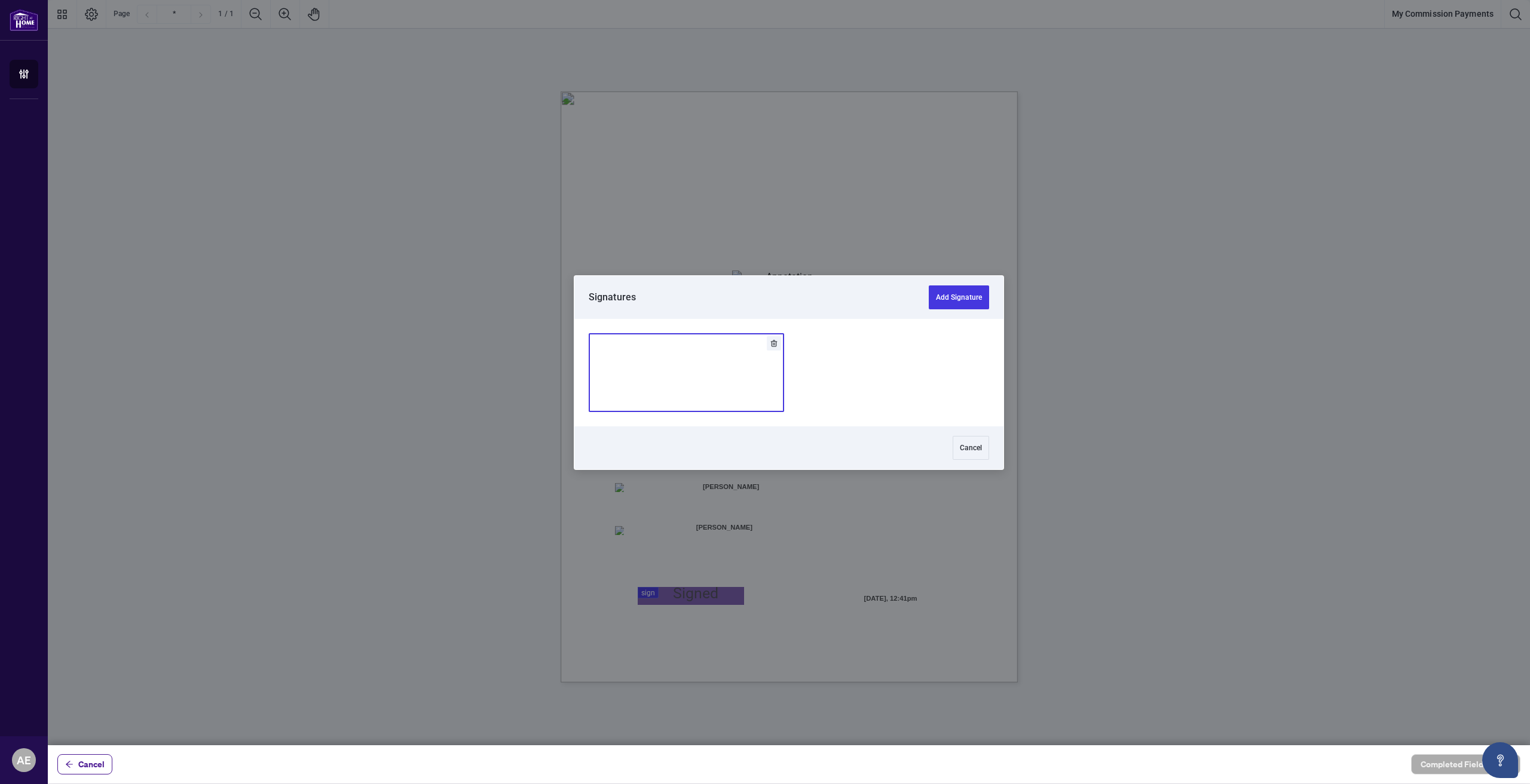
click at [681, 386] on div at bounding box center [789, 372] width 1482 height 745
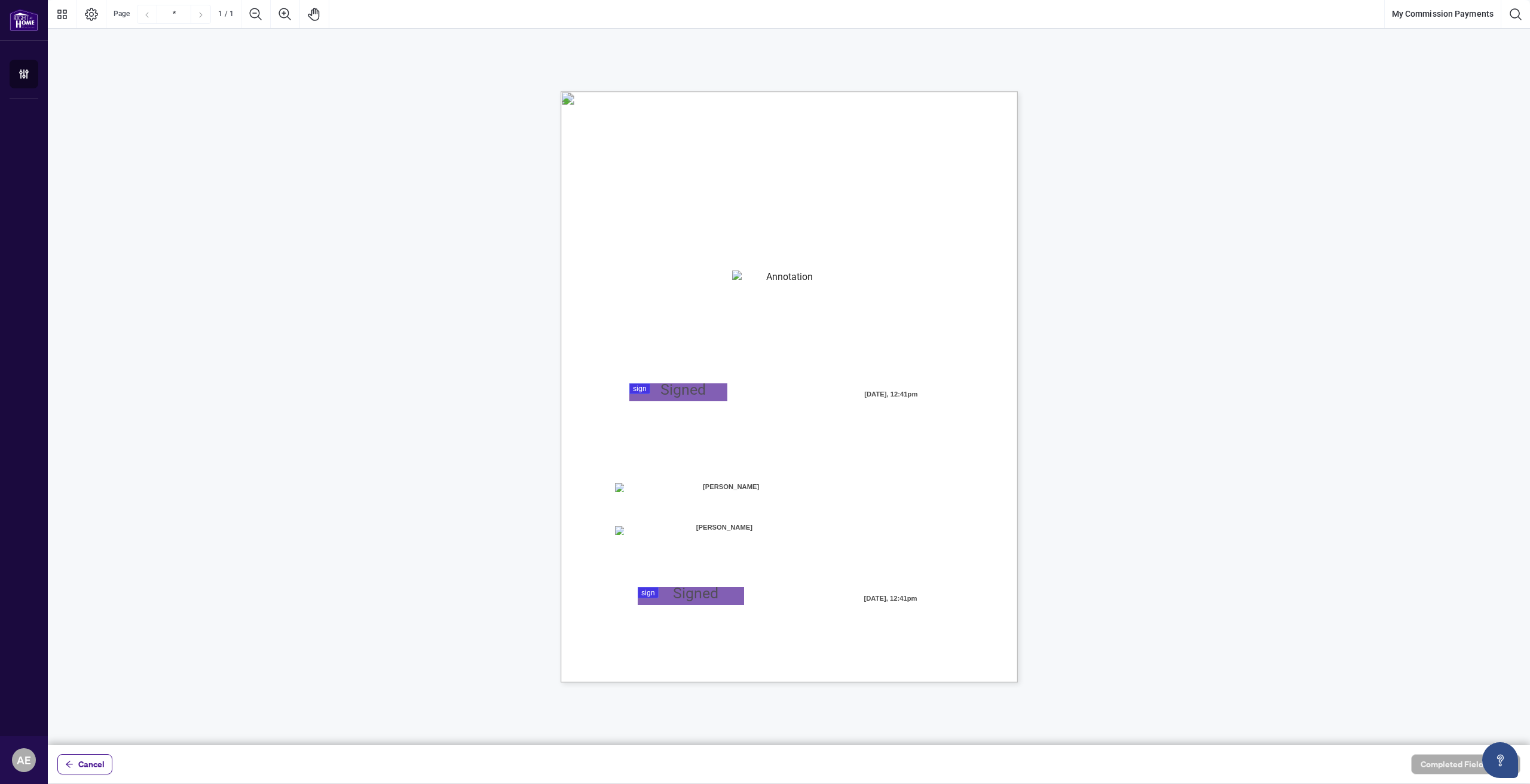
click at [708, 378] on img "Add Signature" at bounding box center [692, 372] width 34 height 13
drag, startPoint x: 601, startPoint y: 582, endPoint x: 607, endPoint y: 545, distance: 37.5
click at [601, 582] on div "MY COMMISSION PAYMENTS AND HST REGISTRATION For Right at Home Realty to pay out…" at bounding box center [846, 461] width 571 height 739
click at [676, 594] on div at bounding box center [789, 372] width 1482 height 745
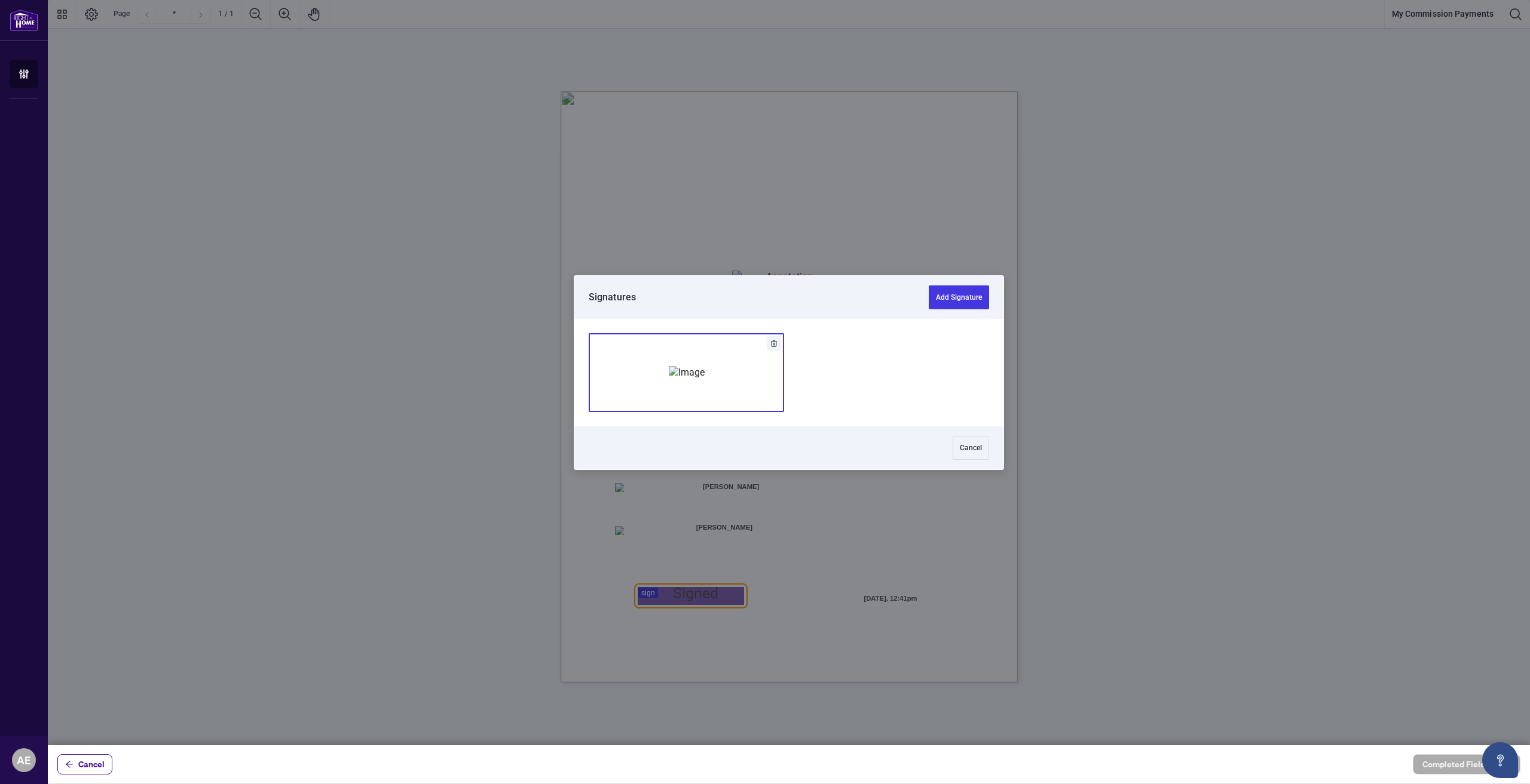
click at [689, 376] on img "Add Signature" at bounding box center [686, 372] width 36 height 13
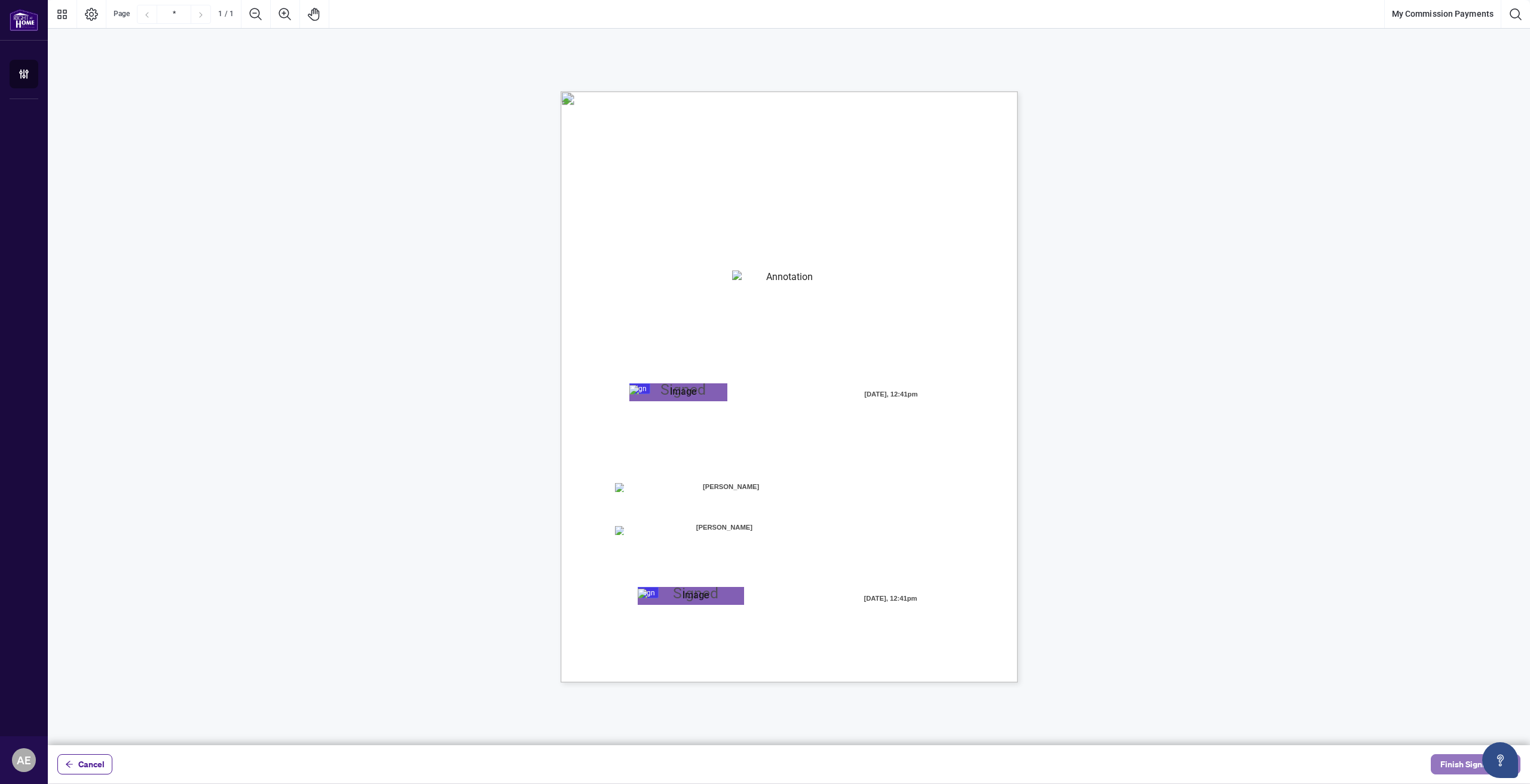
click at [1453, 766] on span "Finish Signing" at bounding box center [1466, 764] width 54 height 19
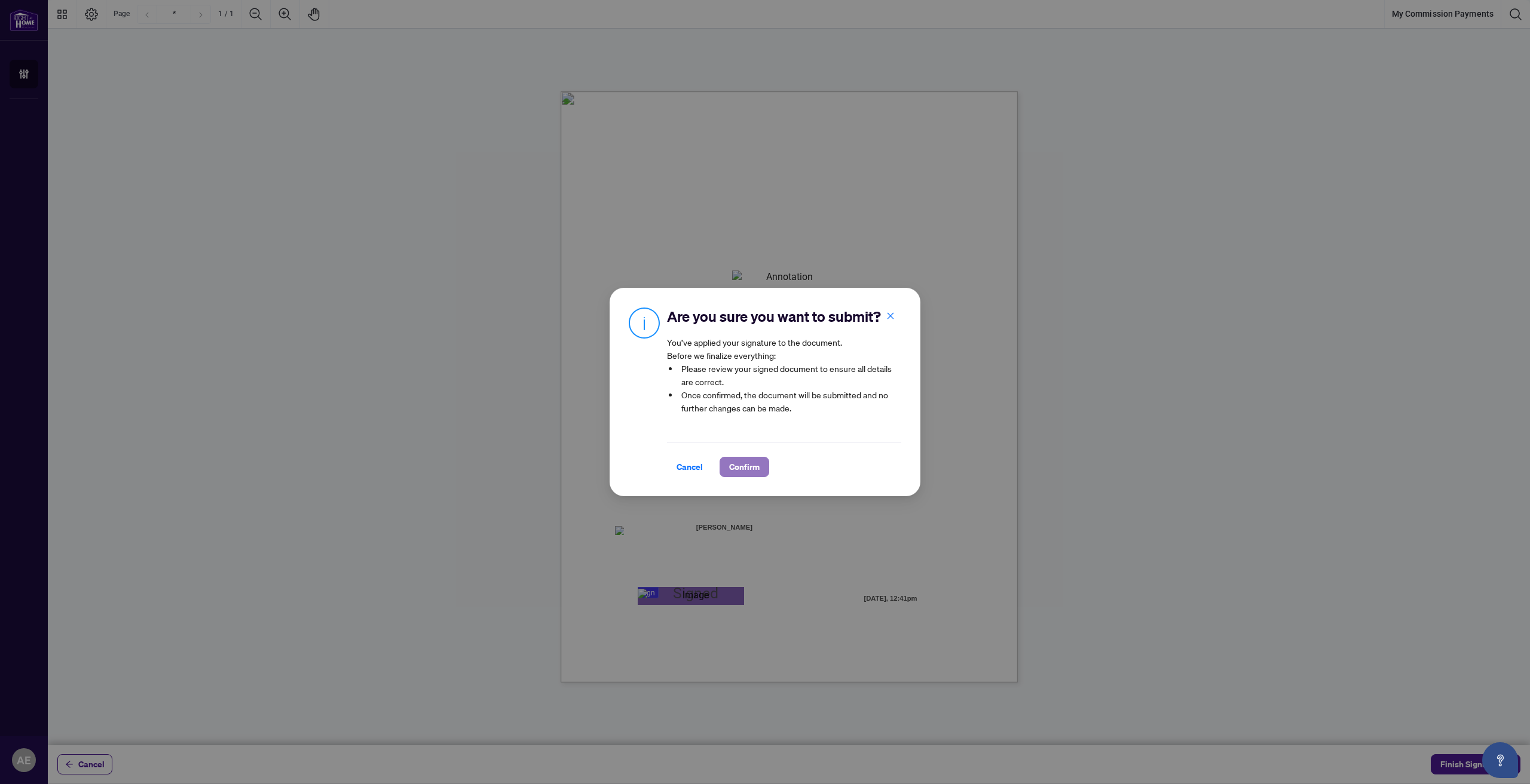
click at [746, 474] on span "Confirm" at bounding box center [744, 467] width 30 height 19
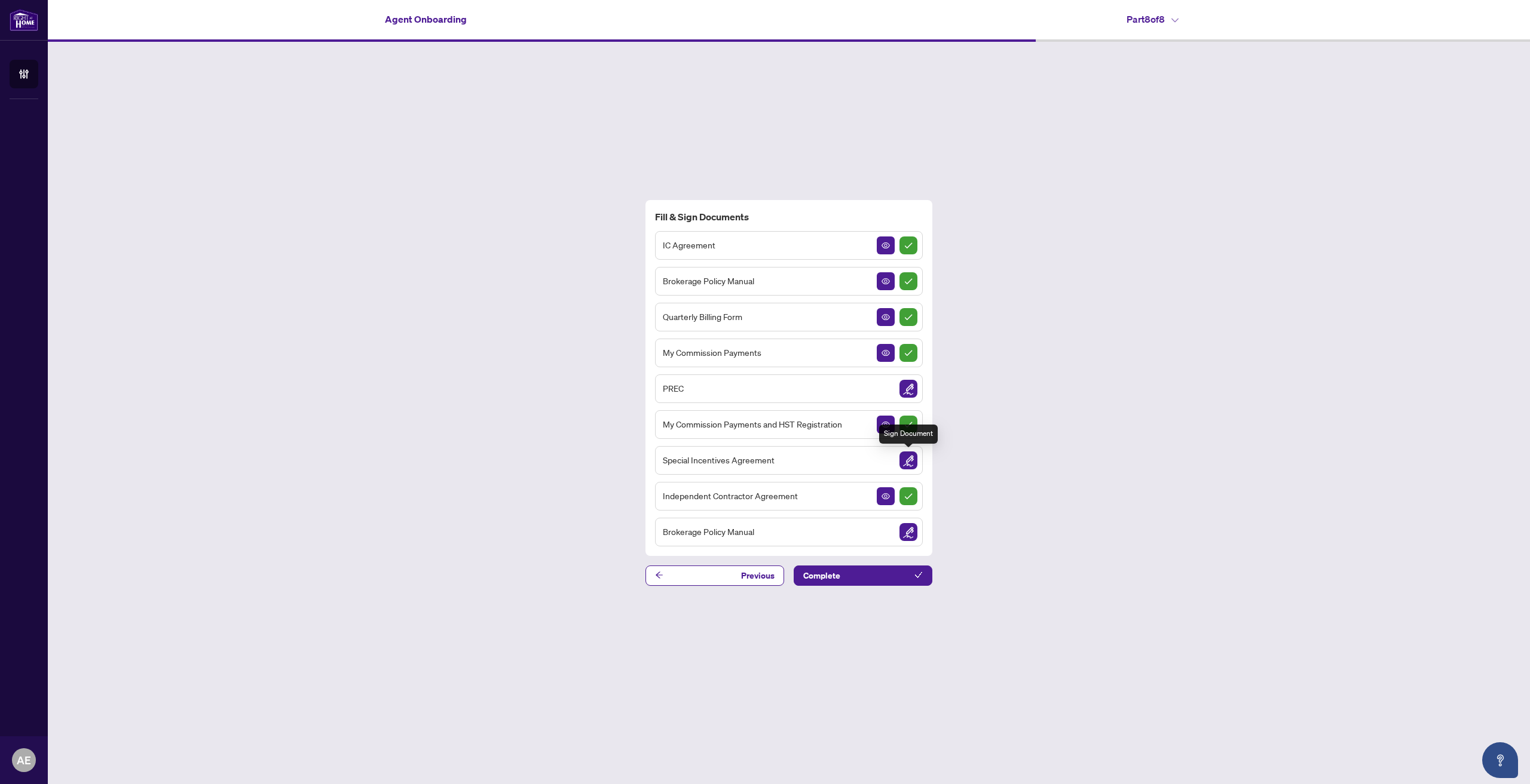
click at [912, 460] on img "Sign Document" at bounding box center [908, 460] width 18 height 18
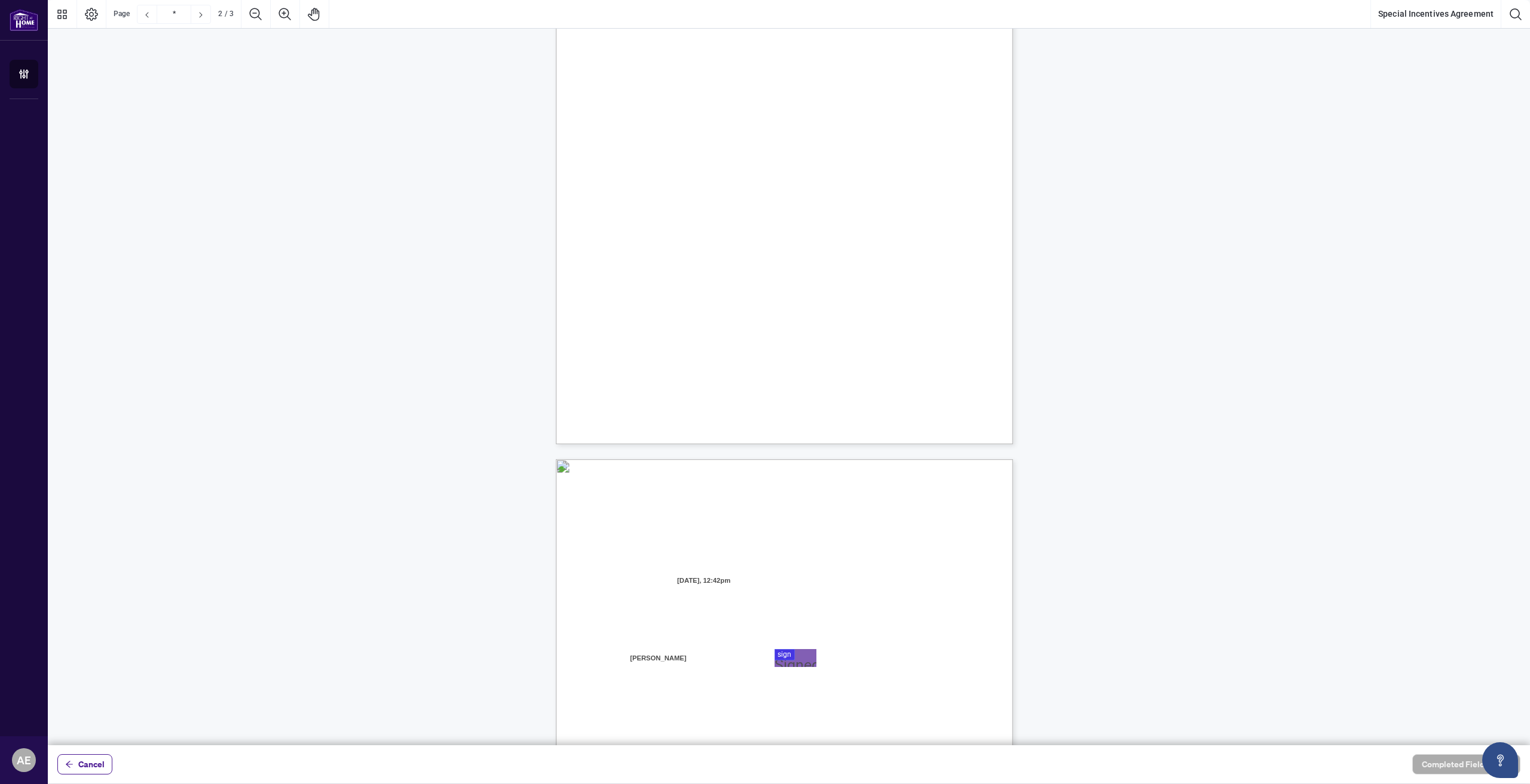
type input "*"
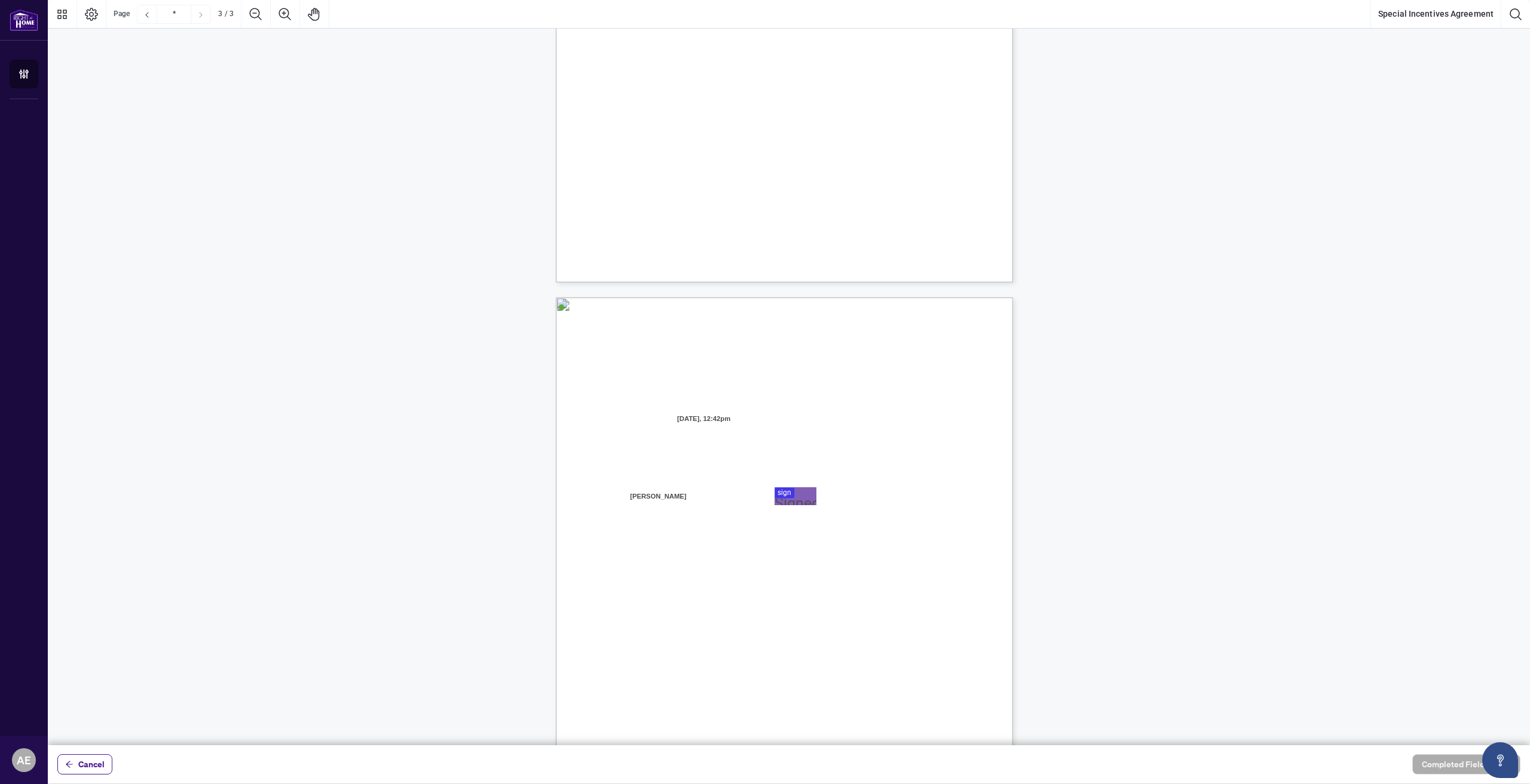
click at [788, 485] on div "Right at Home Realty, Brokerage [STREET_ADDRESS][PERSON_NAME] 416.345.6789 [DOM…" at bounding box center [841, 667] width 571 height 739
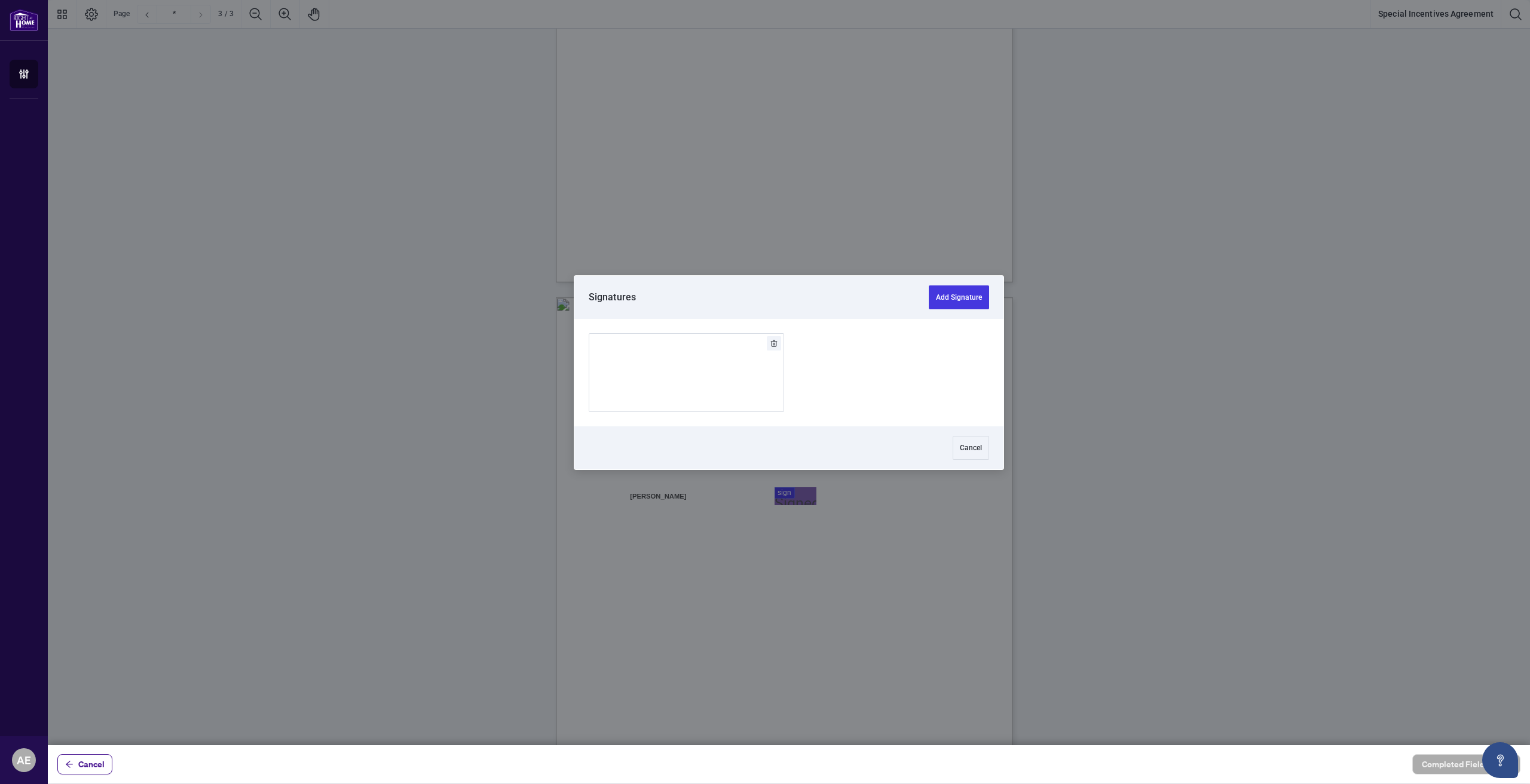
click at [792, 493] on div at bounding box center [789, 372] width 1482 height 745
click at [704, 379] on img "Add Signature" at bounding box center [686, 372] width 36 height 13
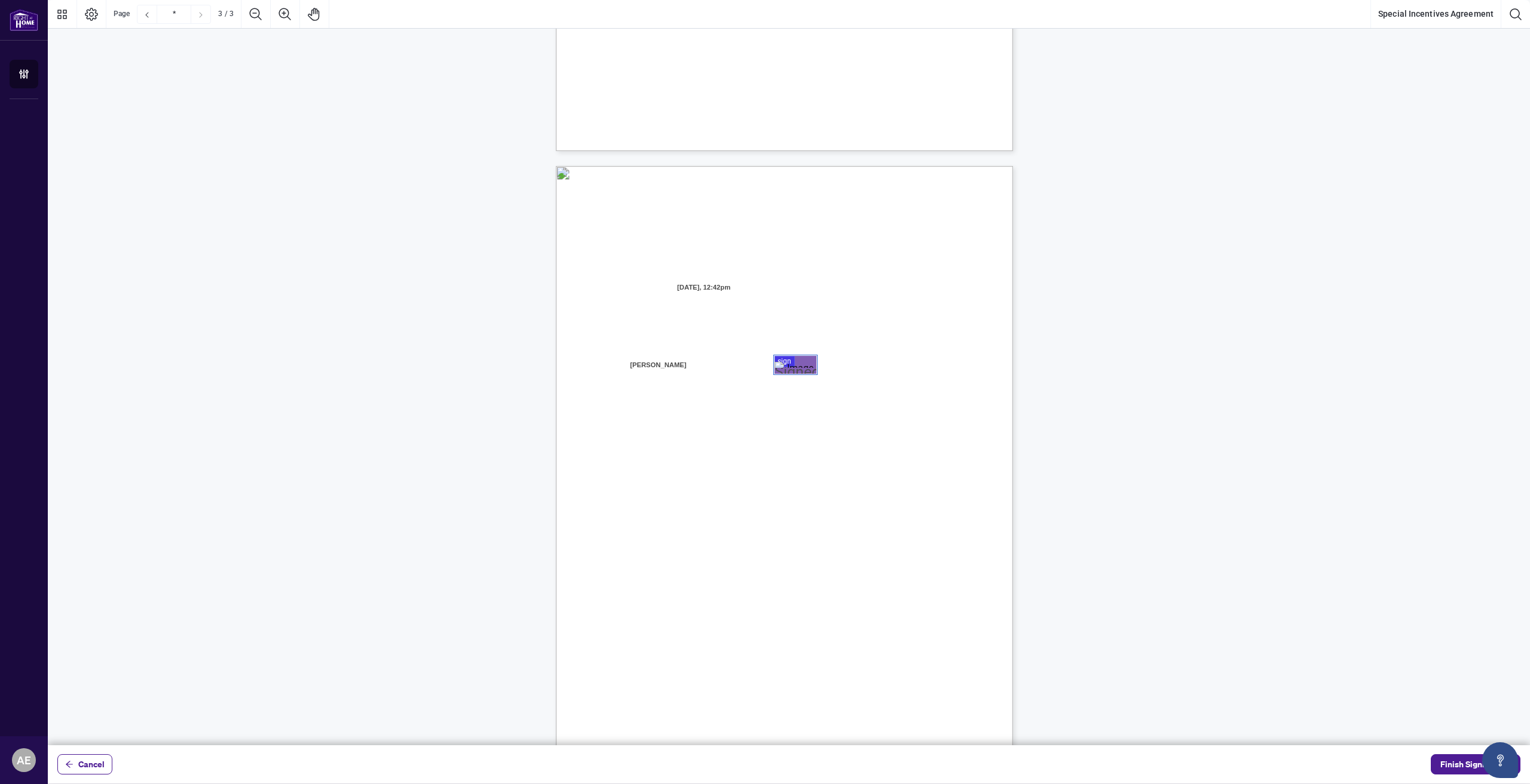
scroll to position [1111, 0]
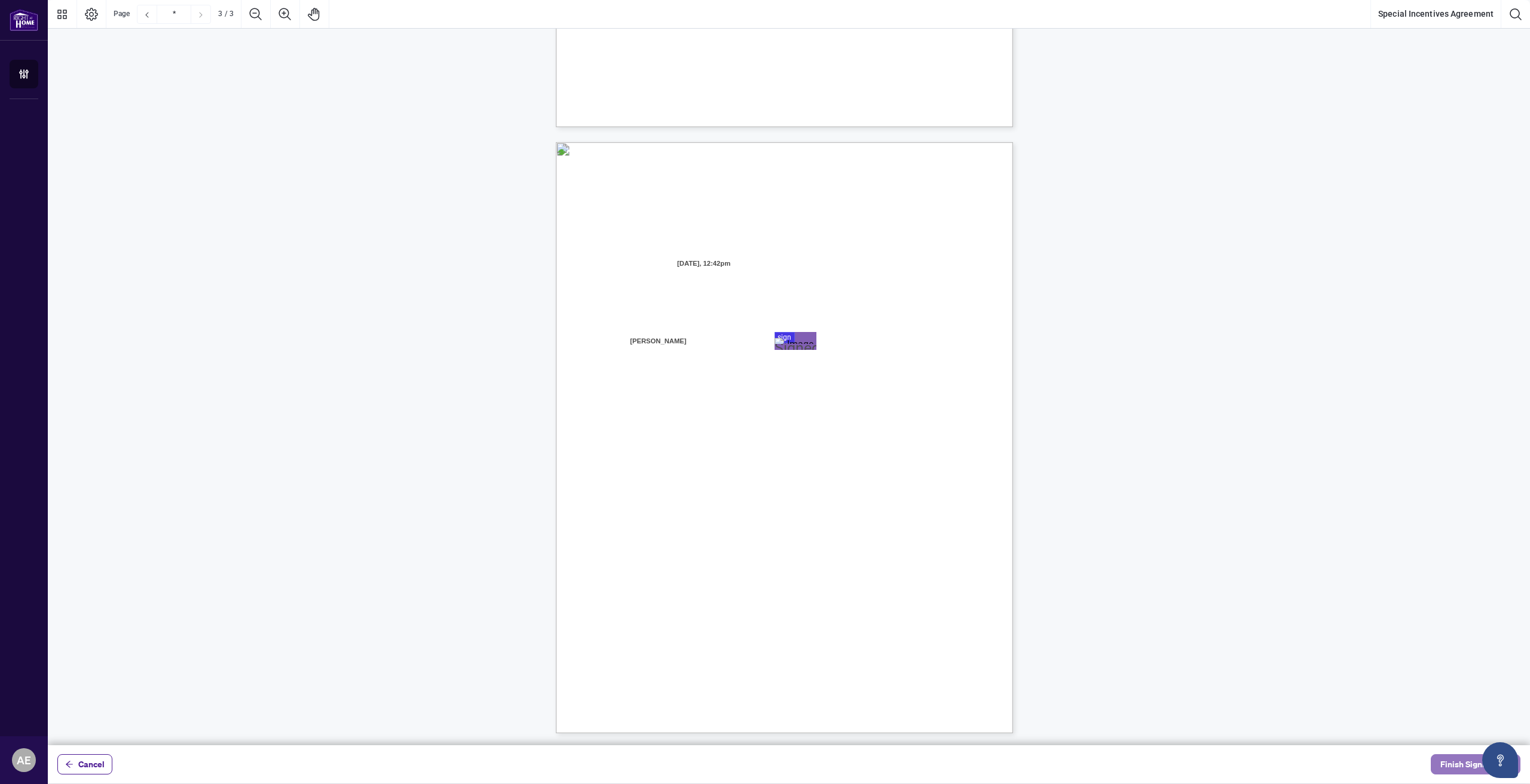
click at [1453, 766] on span "Finish Signing" at bounding box center [1466, 764] width 54 height 19
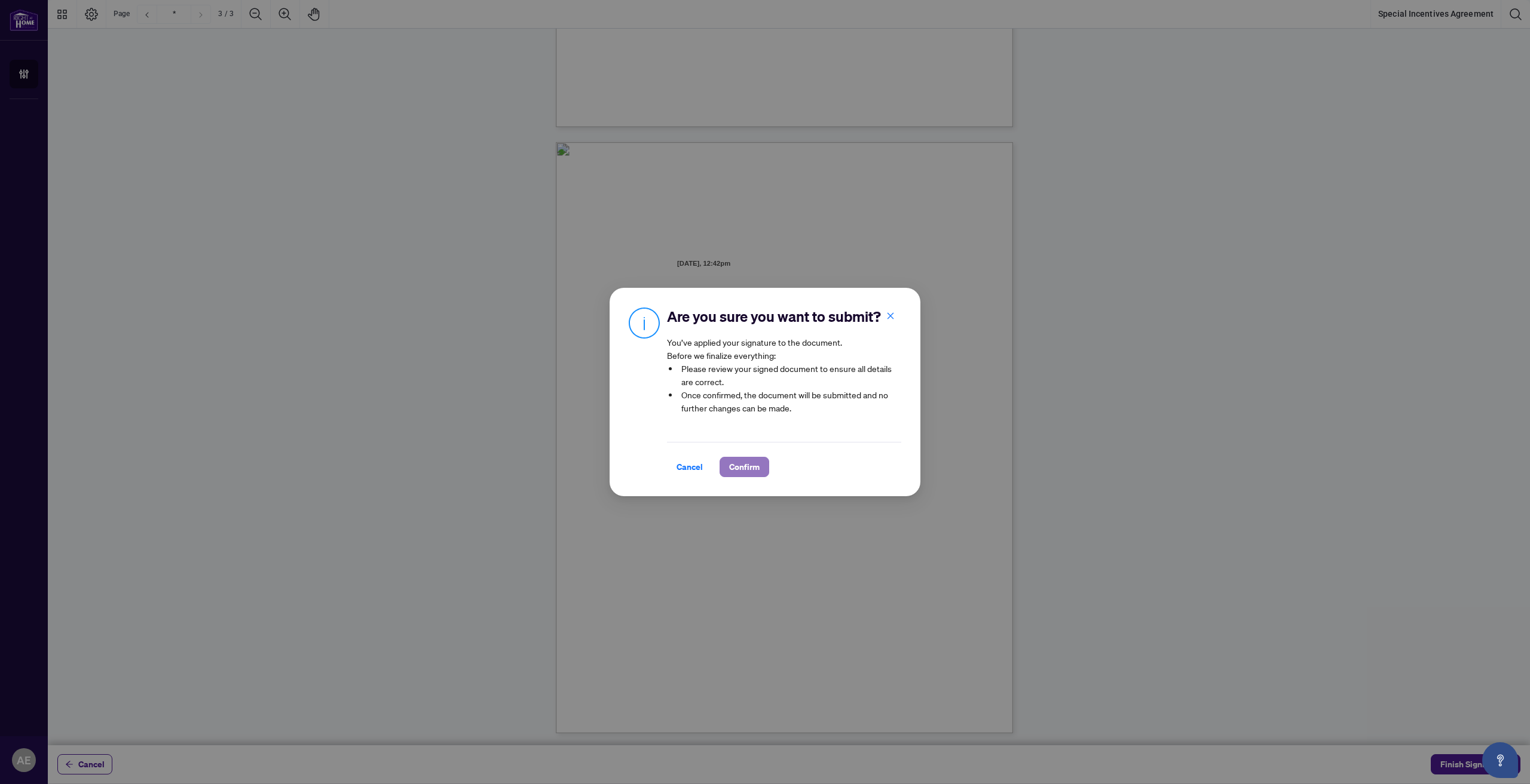
click at [759, 475] on button "Confirm" at bounding box center [744, 467] width 49 height 20
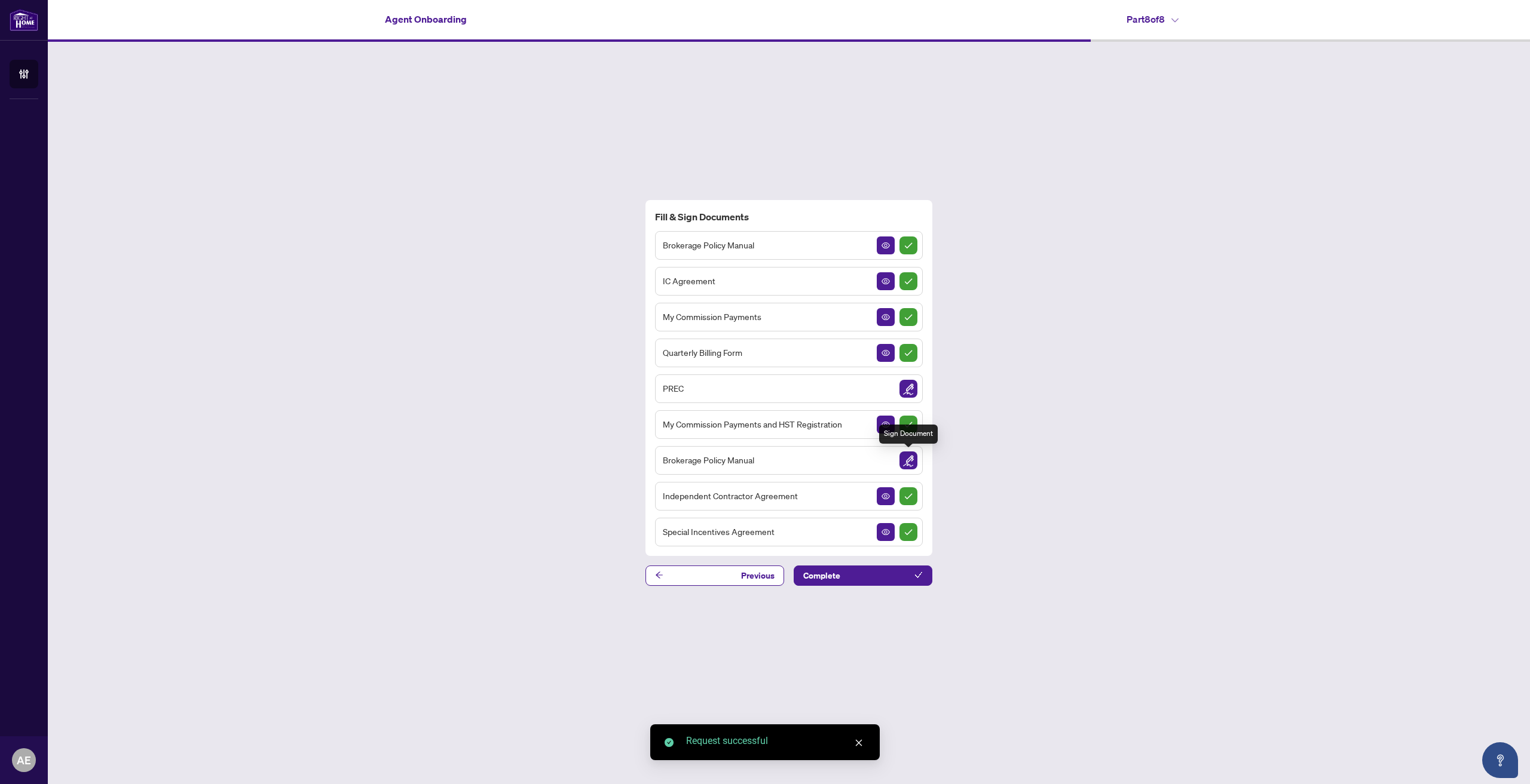
click at [906, 462] on img "Sign Document" at bounding box center [908, 460] width 18 height 18
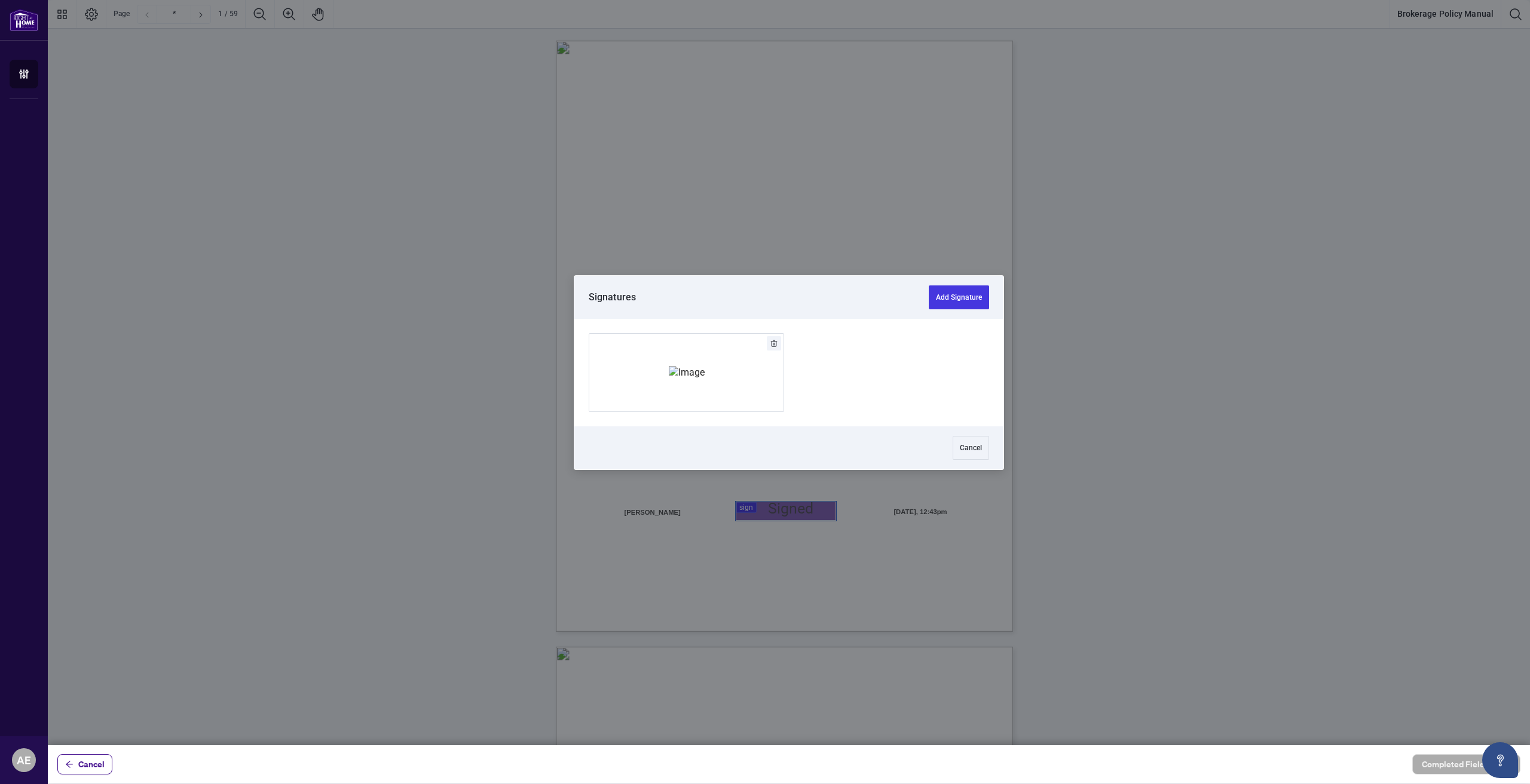
click at [759, 508] on div at bounding box center [789, 372] width 1482 height 745
click at [700, 378] on img "Add Signature" at bounding box center [686, 372] width 36 height 13
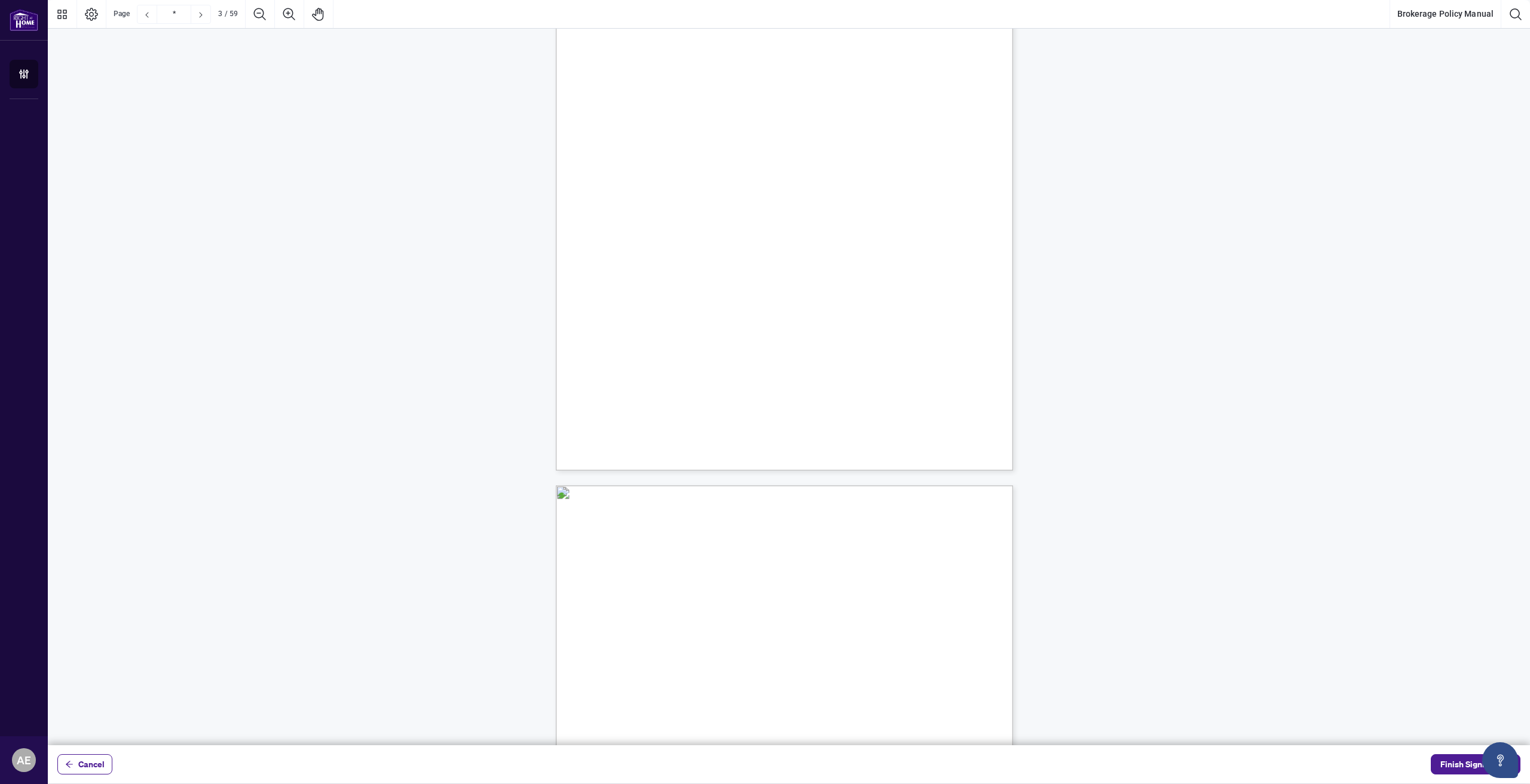
scroll to position [1792, 0]
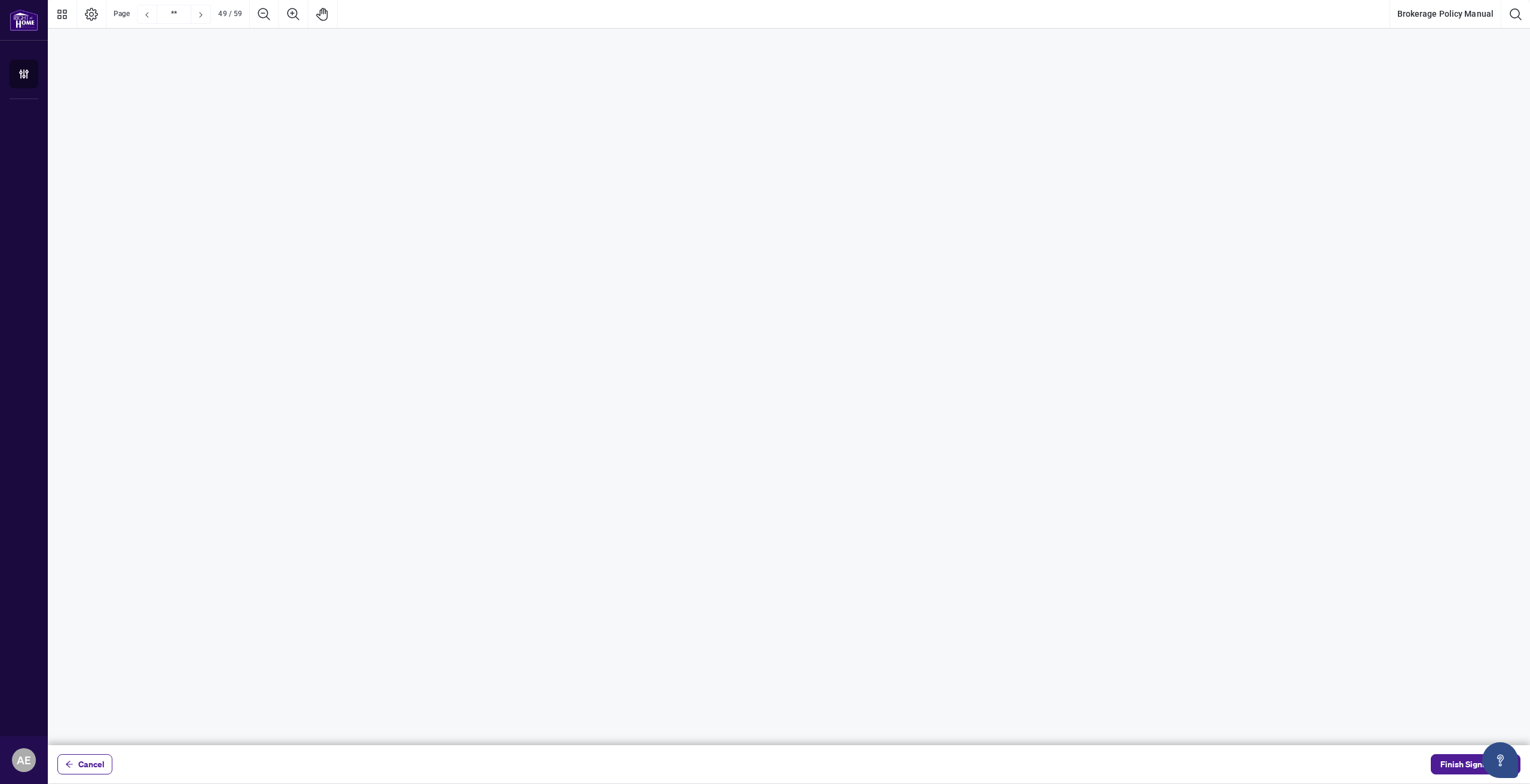
type input "**"
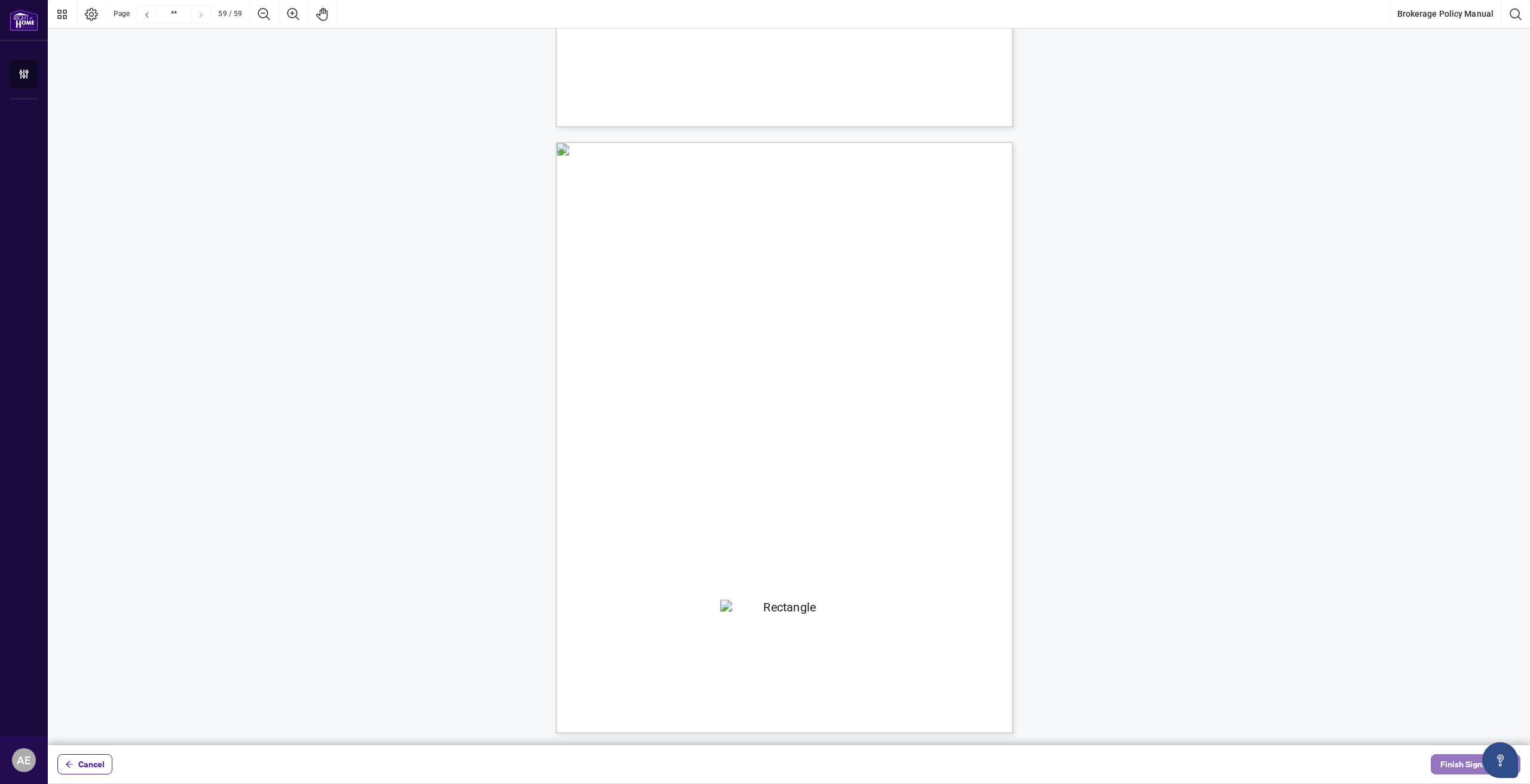
click at [1473, 766] on span "Finish Signing" at bounding box center [1466, 764] width 54 height 19
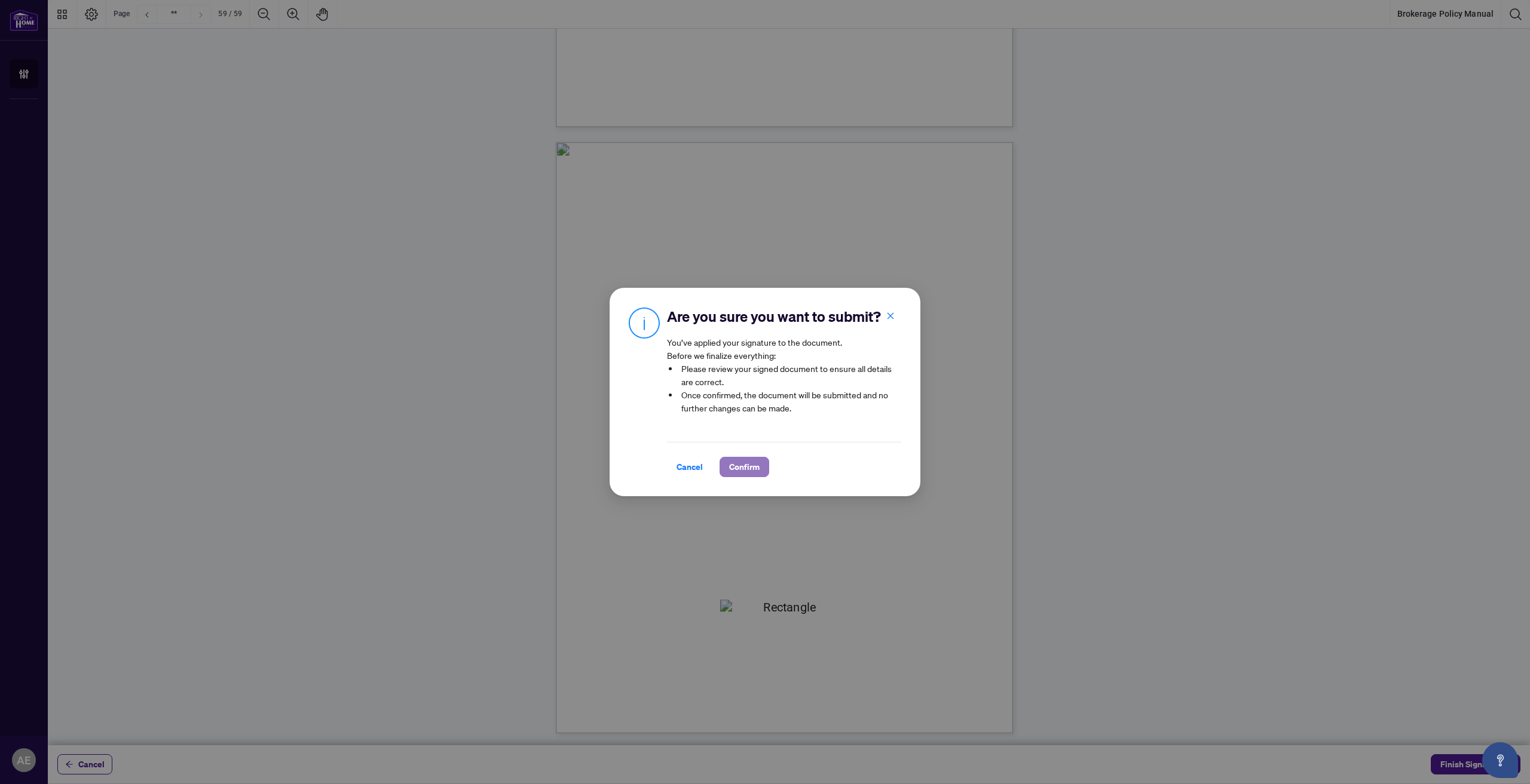
click at [736, 477] on span "Confirm" at bounding box center [744, 467] width 30 height 19
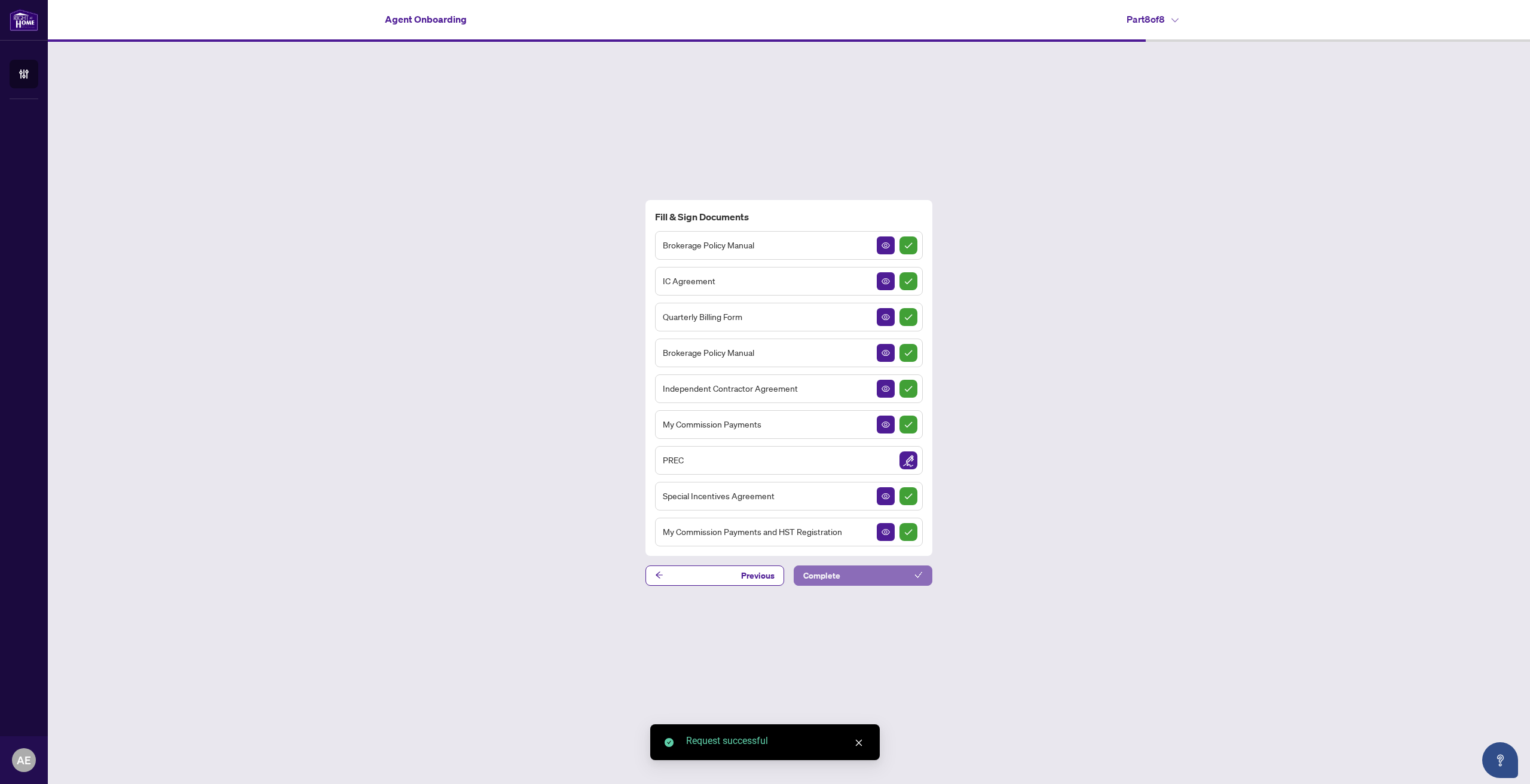
click at [874, 582] on button "Complete" at bounding box center [863, 576] width 139 height 20
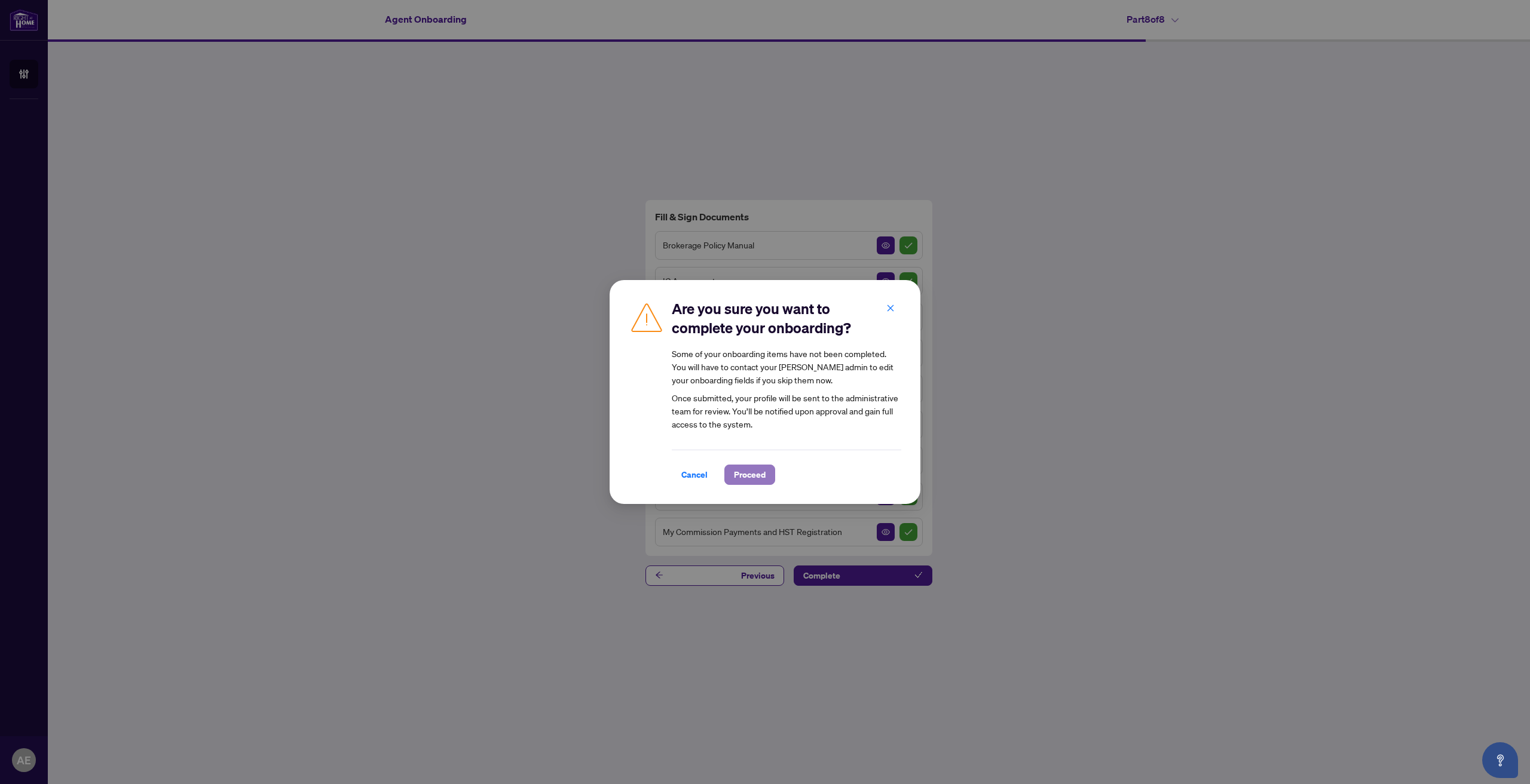
click at [734, 471] on span "Proceed" at bounding box center [749, 475] width 32 height 19
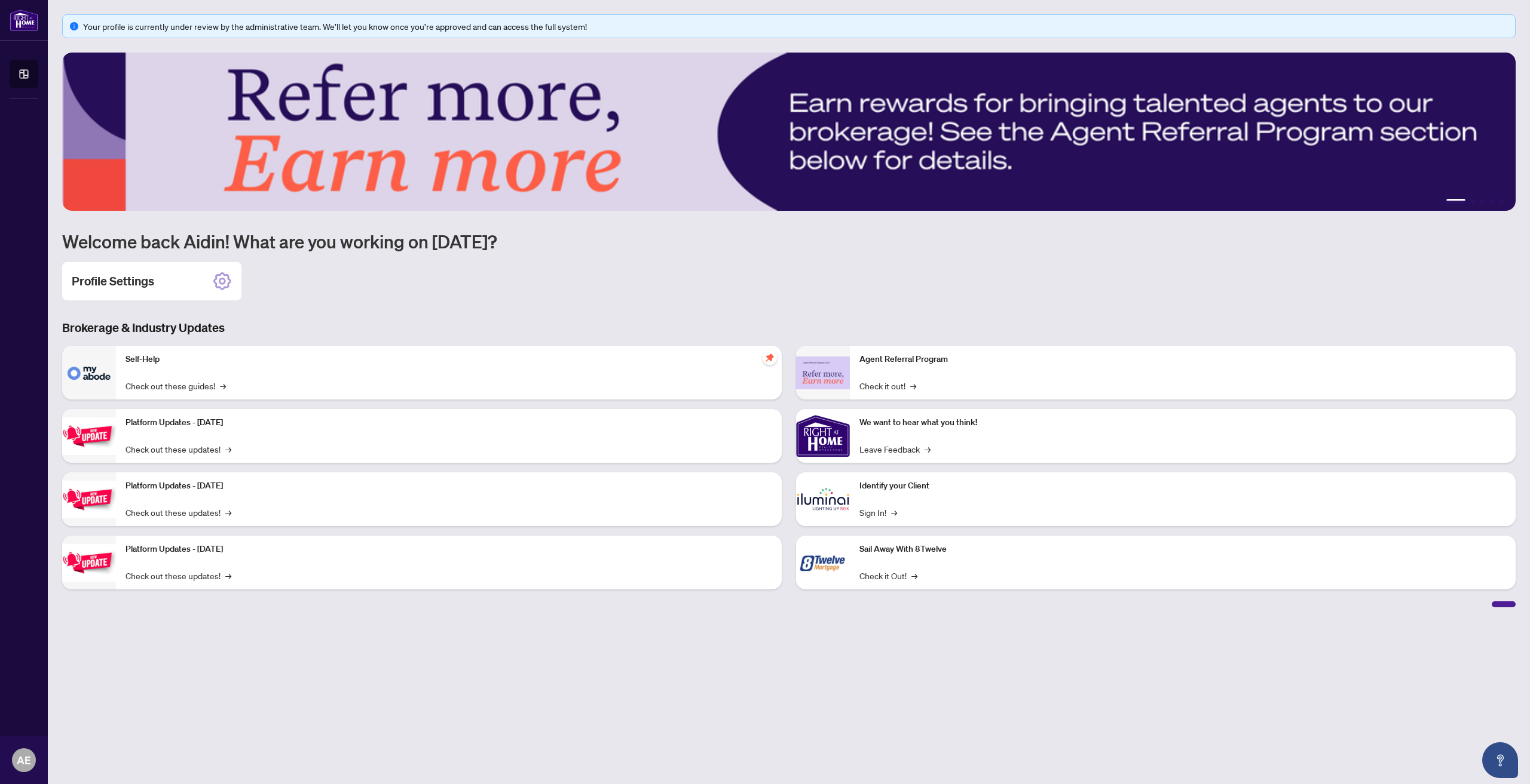
click at [829, 368] on img at bounding box center [822, 373] width 54 height 33
click at [886, 370] on div "Agent Referral Program Check it out! →" at bounding box center [1183, 372] width 666 height 53
click at [1498, 602] on div at bounding box center [1503, 604] width 24 height 6
drag, startPoint x: 1492, startPoint y: 605, endPoint x: 1500, endPoint y: 607, distance: 8.2
click at [1497, 606] on div at bounding box center [1503, 604] width 24 height 6
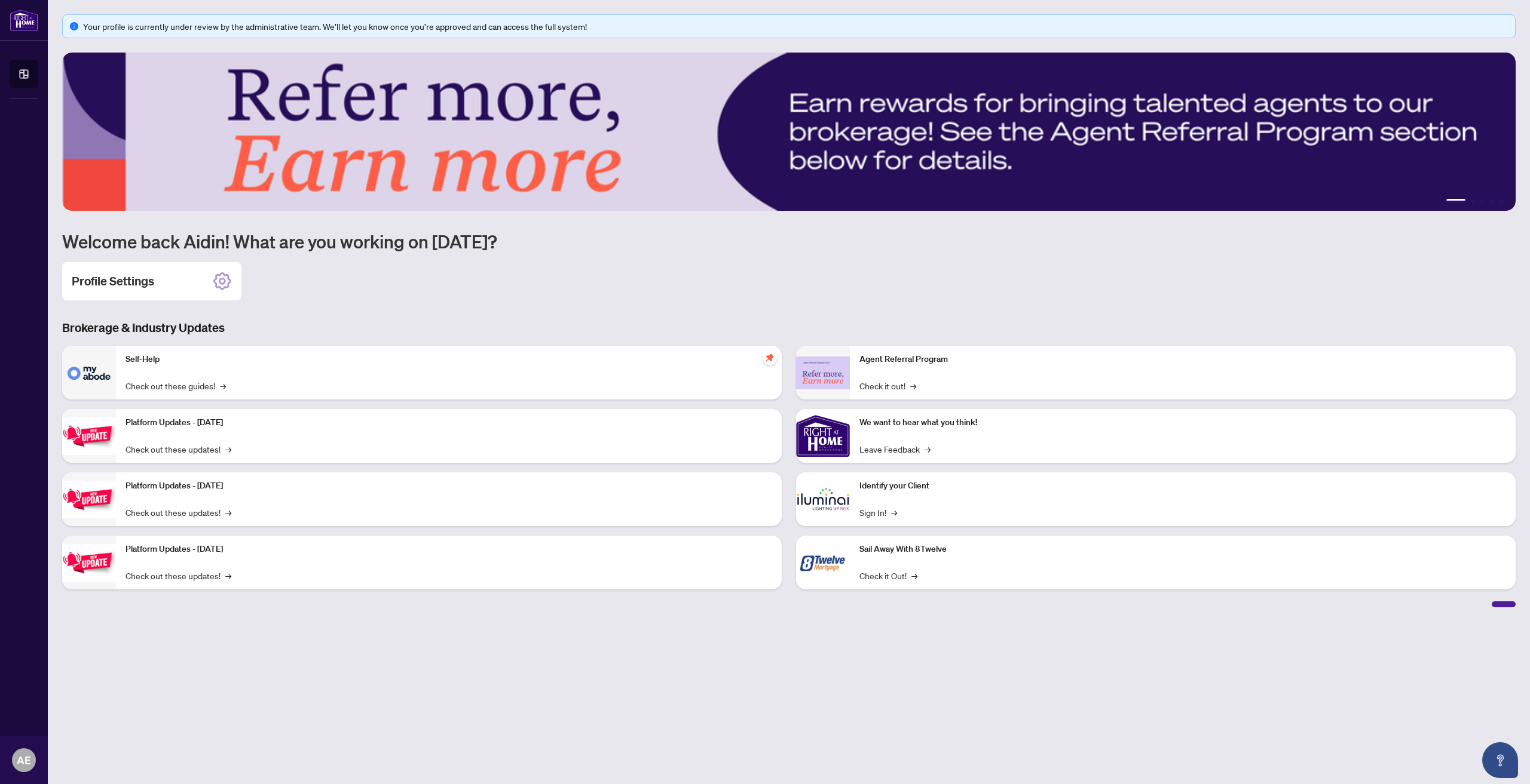
drag, startPoint x: 1500, startPoint y: 607, endPoint x: 1518, endPoint y: 607, distance: 18.0
click at [1518, 607] on div "Brokerage & Industry Updates Self-Help Check out these guides! → Platform Updat…" at bounding box center [788, 463] width 1468 height 288
click at [1495, 601] on div at bounding box center [1503, 604] width 24 height 6
click at [1495, 602] on div at bounding box center [1503, 604] width 24 height 6
click at [151, 272] on div "Profile Settings" at bounding box center [152, 281] width 179 height 38
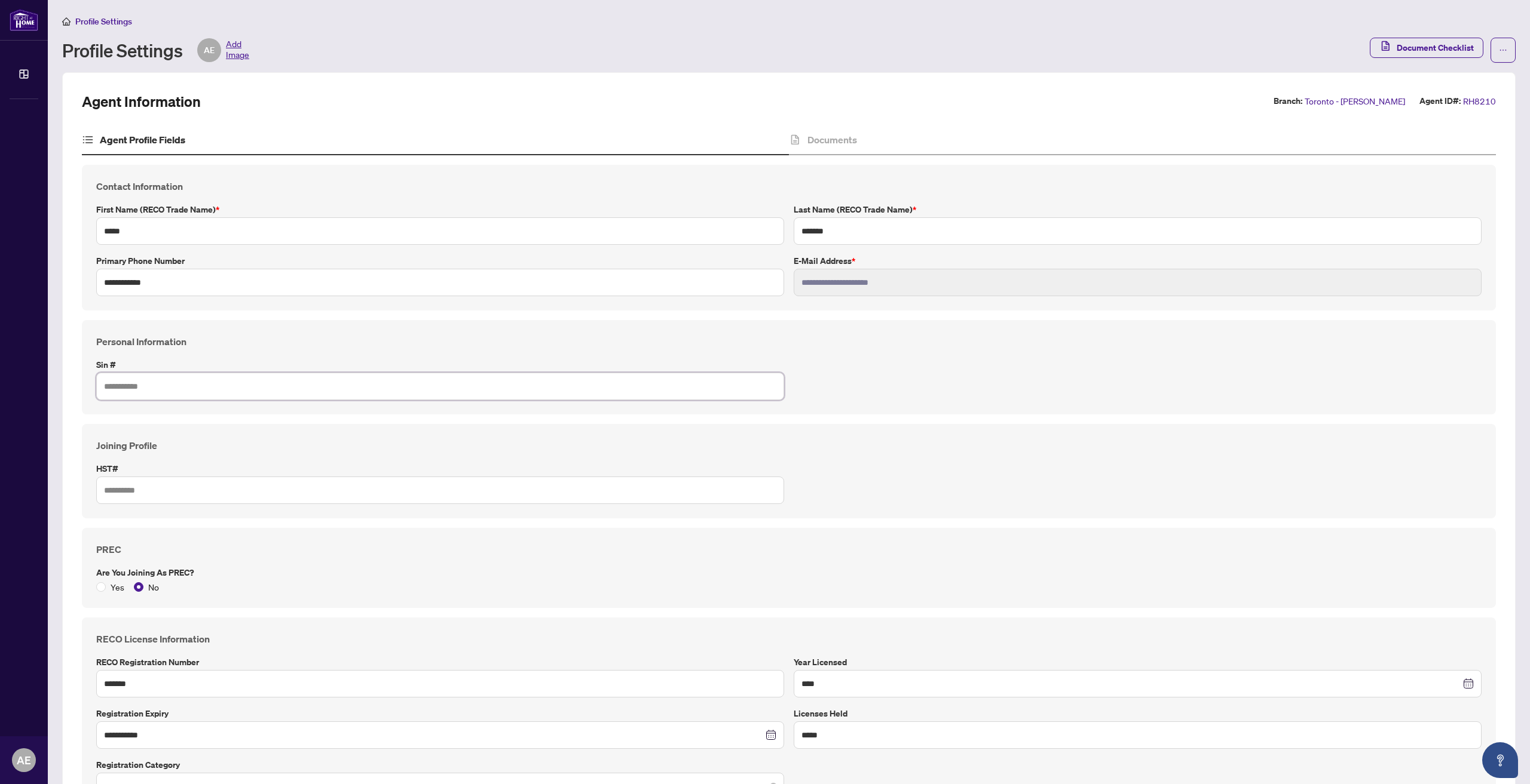
click at [164, 390] on input "text" at bounding box center [440, 387] width 688 height 28
click at [276, 387] on input "text" at bounding box center [440, 387] width 688 height 28
drag, startPoint x: 514, startPoint y: 621, endPoint x: 505, endPoint y: 440, distance: 181.2
click at [389, 318] on div "**********" at bounding box center [789, 571] width 1424 height 812
click at [323, 389] on input "text" at bounding box center [440, 387] width 688 height 28
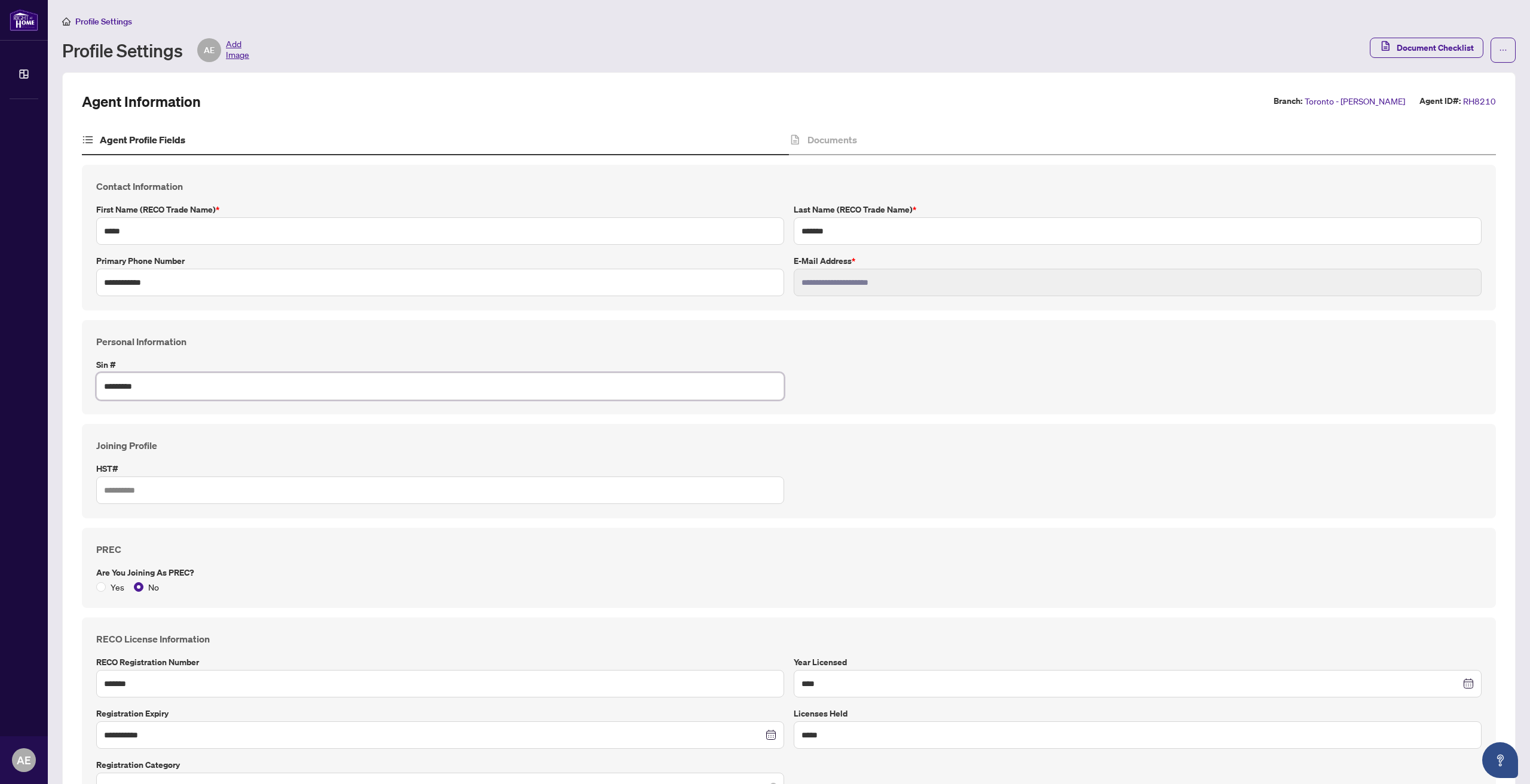
type input "*********"
click at [358, 489] on input "text" at bounding box center [440, 490] width 688 height 28
click at [154, 493] on input "text" at bounding box center [440, 490] width 688 height 28
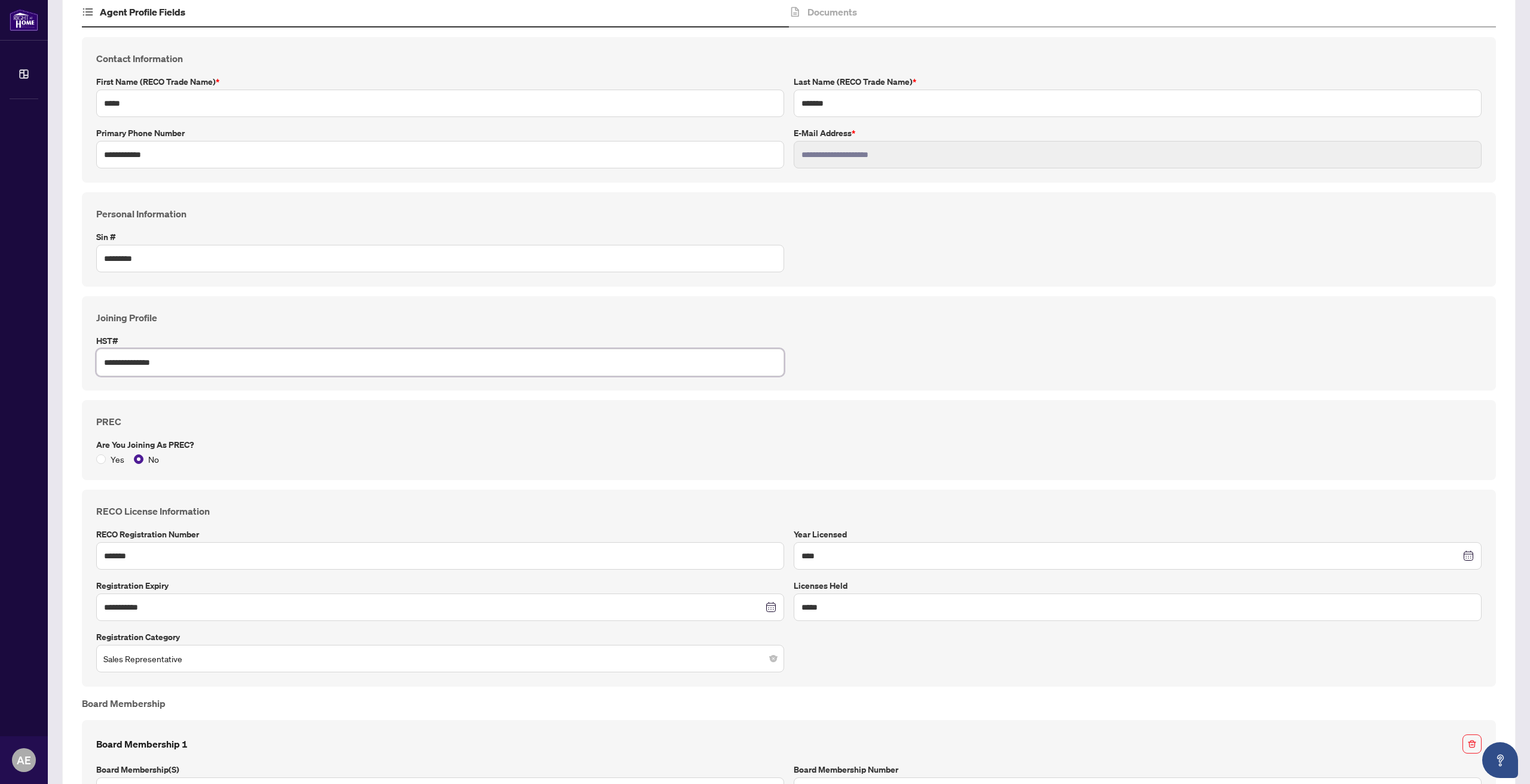
scroll to position [261, 0]
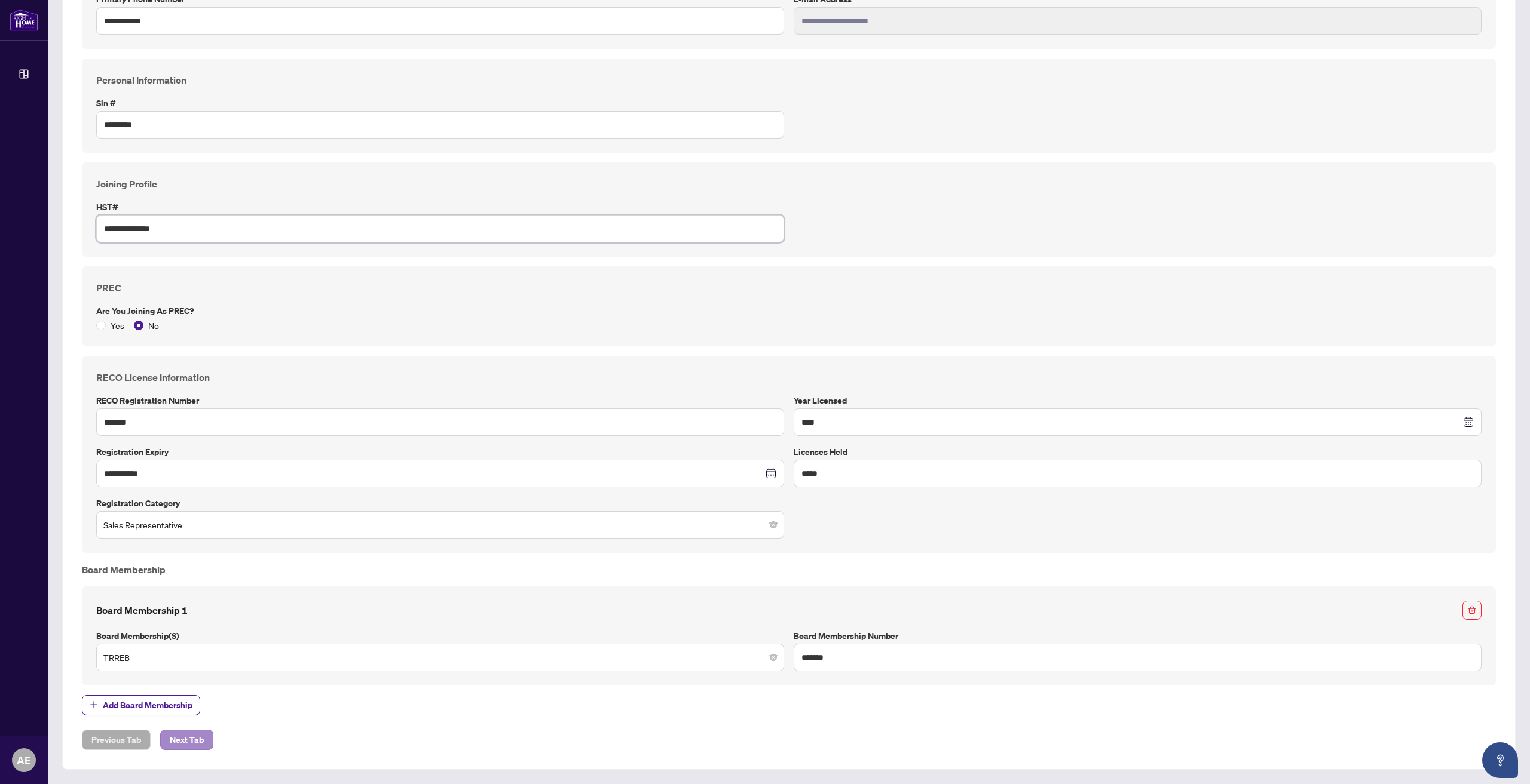
type input "**********"
click at [190, 743] on span "Next Tab" at bounding box center [187, 740] width 34 height 19
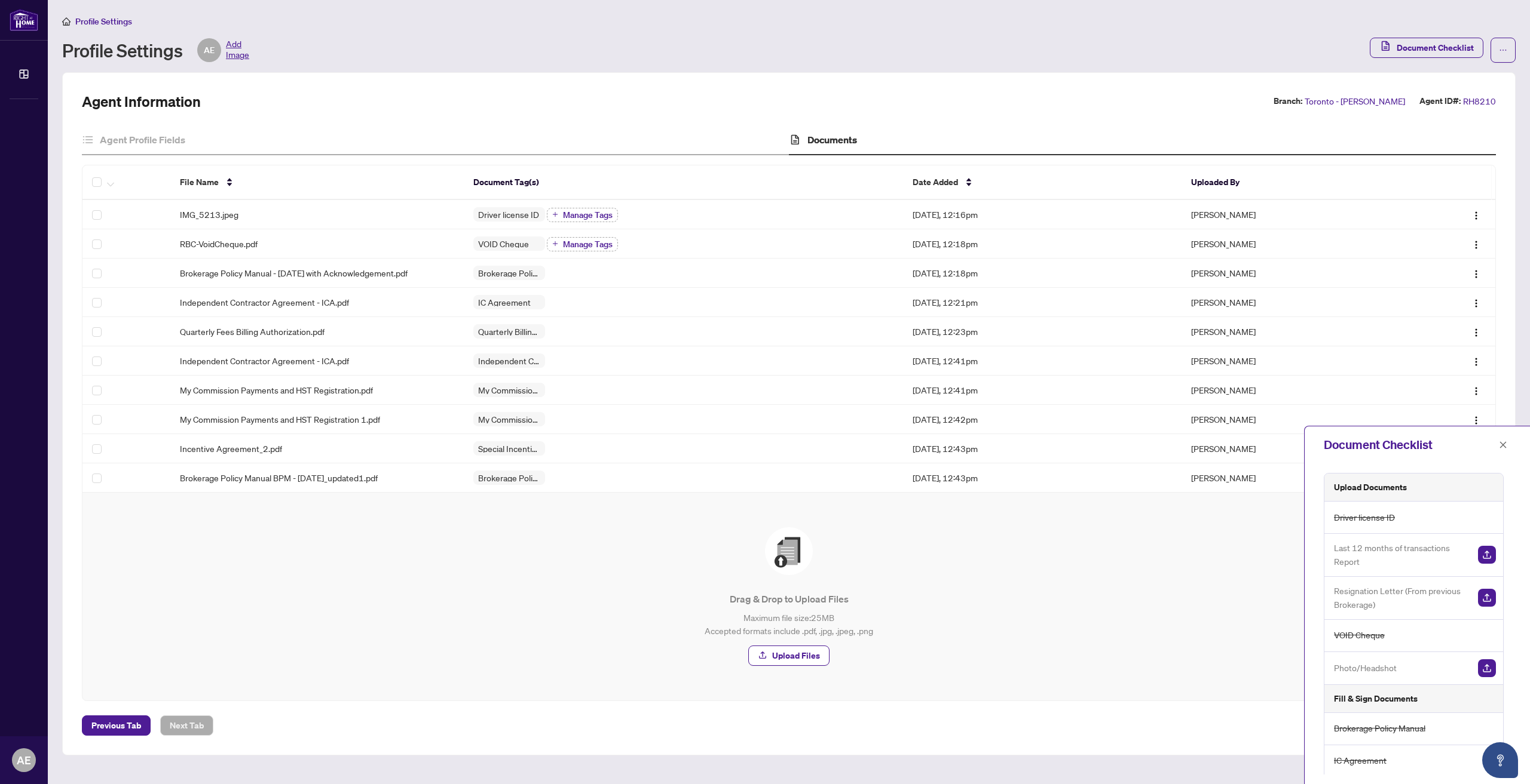
click at [1176, 655] on div "Upload Files" at bounding box center [788, 656] width 1365 height 20
drag, startPoint x: 973, startPoint y: 589, endPoint x: 976, endPoint y: 597, distance: 8.5
click at [975, 594] on div "Drag & Drop to Upload Files Maximum file size: 25 MB Accepted formats include .…" at bounding box center [788, 596] width 1365 height 139
click at [958, 699] on div "Drag & Drop to Upload Files Maximum file size: 25 MB Accepted formats include .…" at bounding box center [789, 596] width 1413 height 208
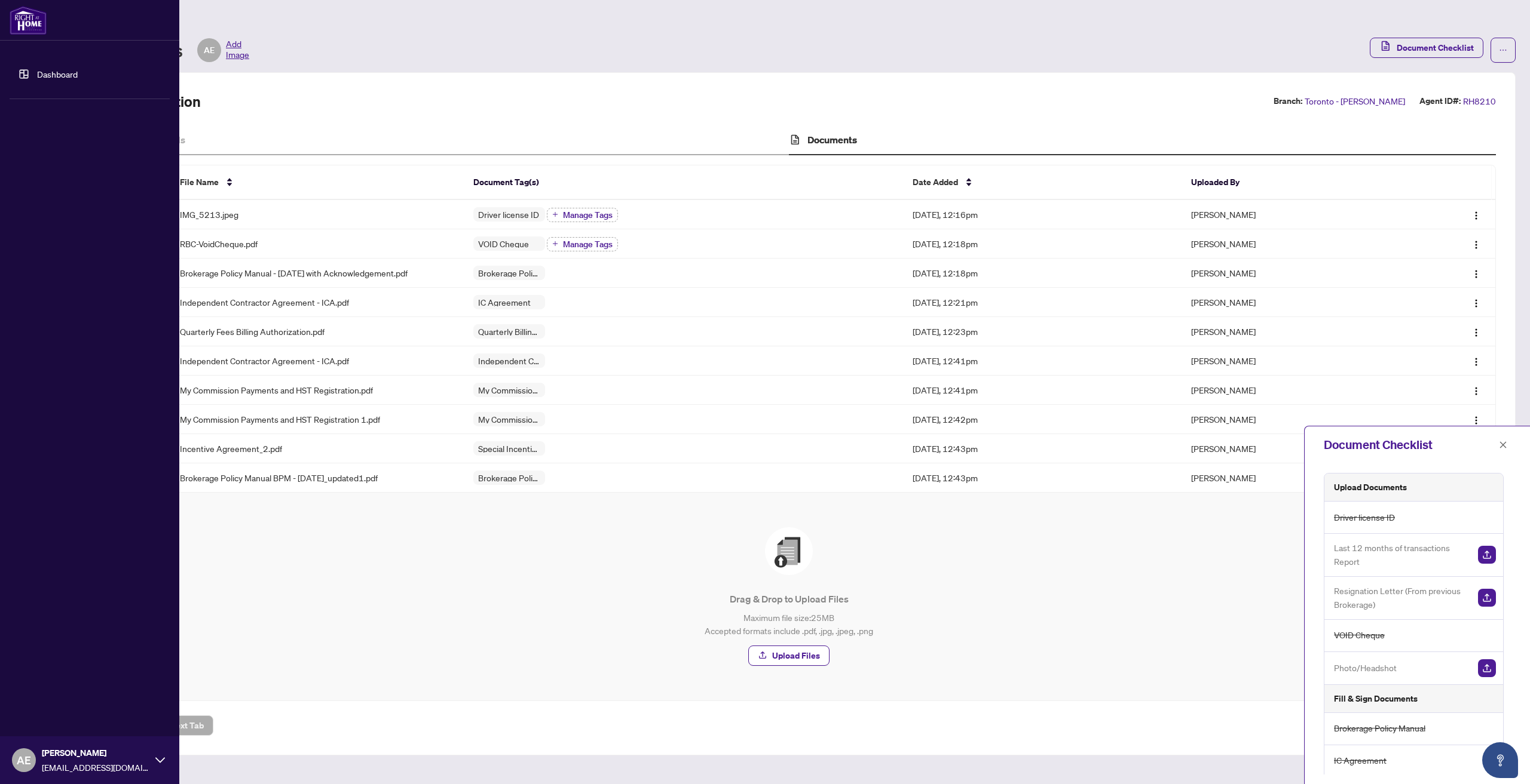
click at [37, 72] on link "Dashboard" at bounding box center [58, 74] width 41 height 11
